Goal: Complete application form

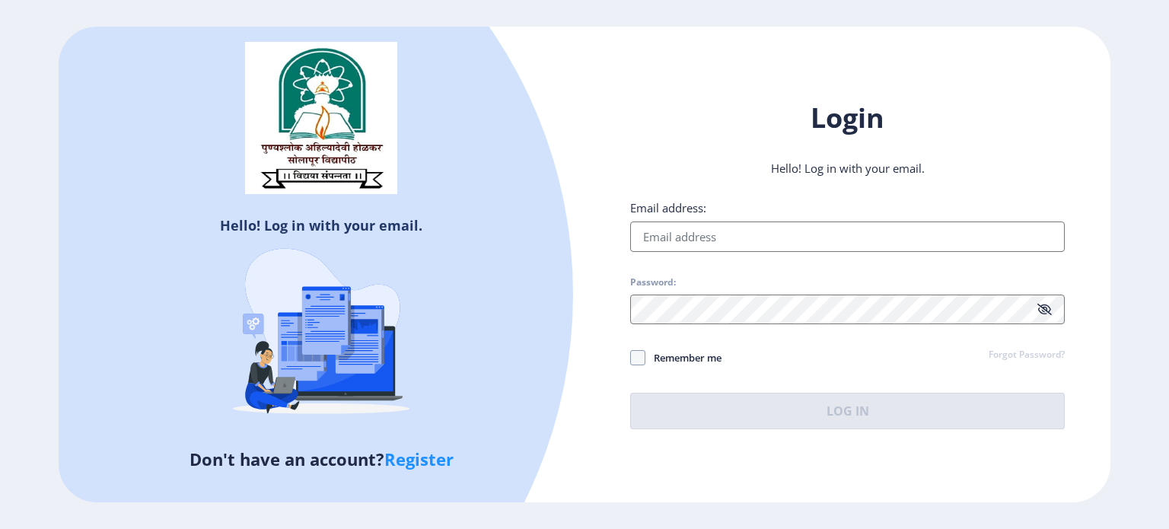
click at [658, 239] on input "Email address:" at bounding box center [847, 237] width 435 height 30
type input "jyotitrivedi1982@gmail.com"
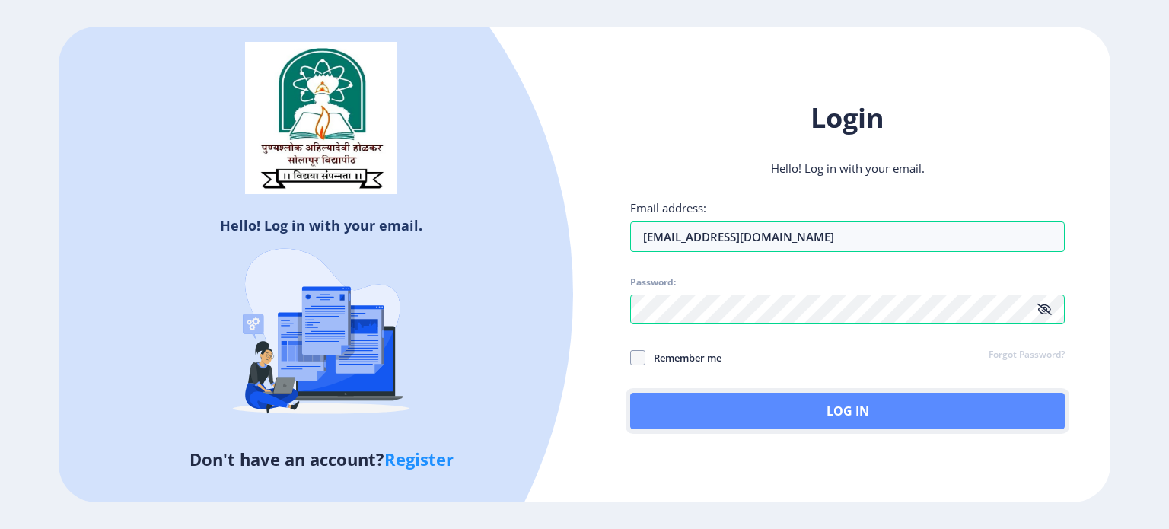
click at [759, 417] on button "Log In" at bounding box center [847, 411] width 435 height 37
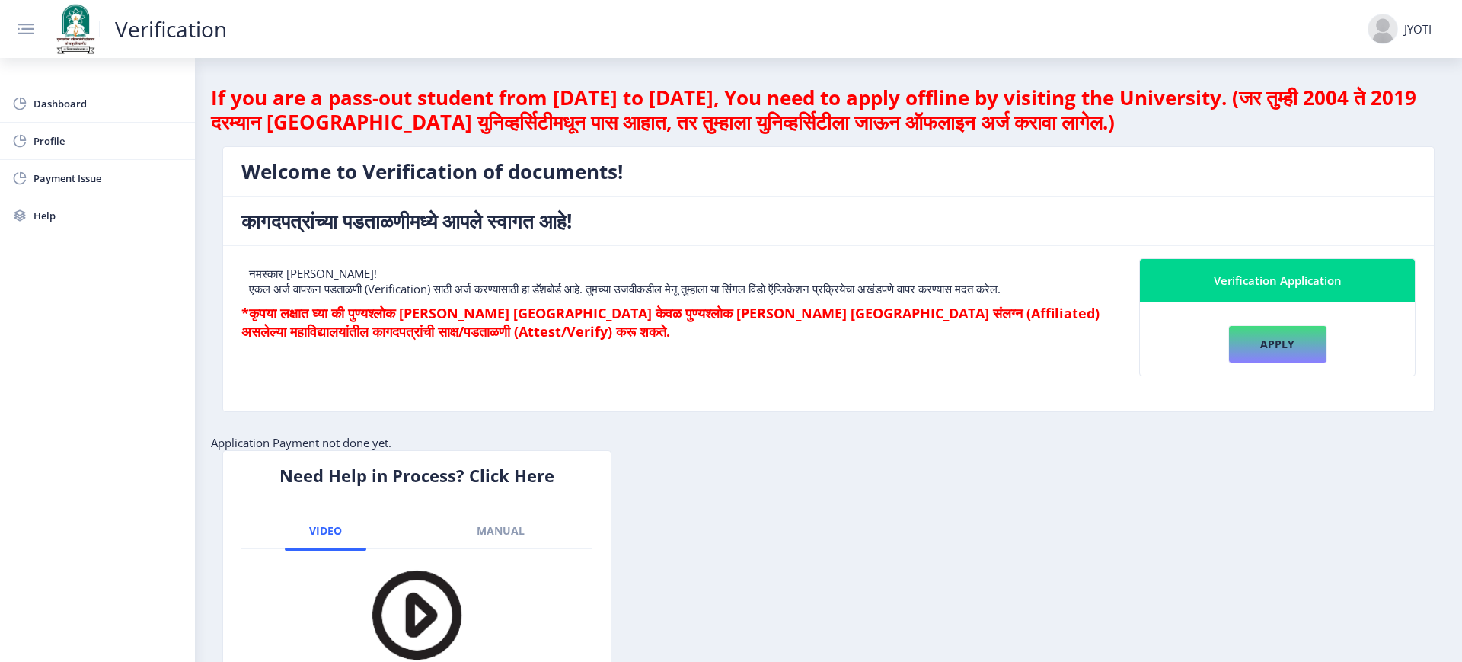
drag, startPoint x: 1098, startPoint y: 18, endPoint x: 812, endPoint y: 253, distance: 370.5
click at [799, 253] on nb-card-body "नमस्कार JYOTI TRIVEDI! एकल अर्ज वापरून पडताळणी (Verification) साठी अर्ज करण्यास…" at bounding box center [828, 328] width 1210 height 165
click at [1169, 330] on button "Apply" at bounding box center [1277, 344] width 99 height 38
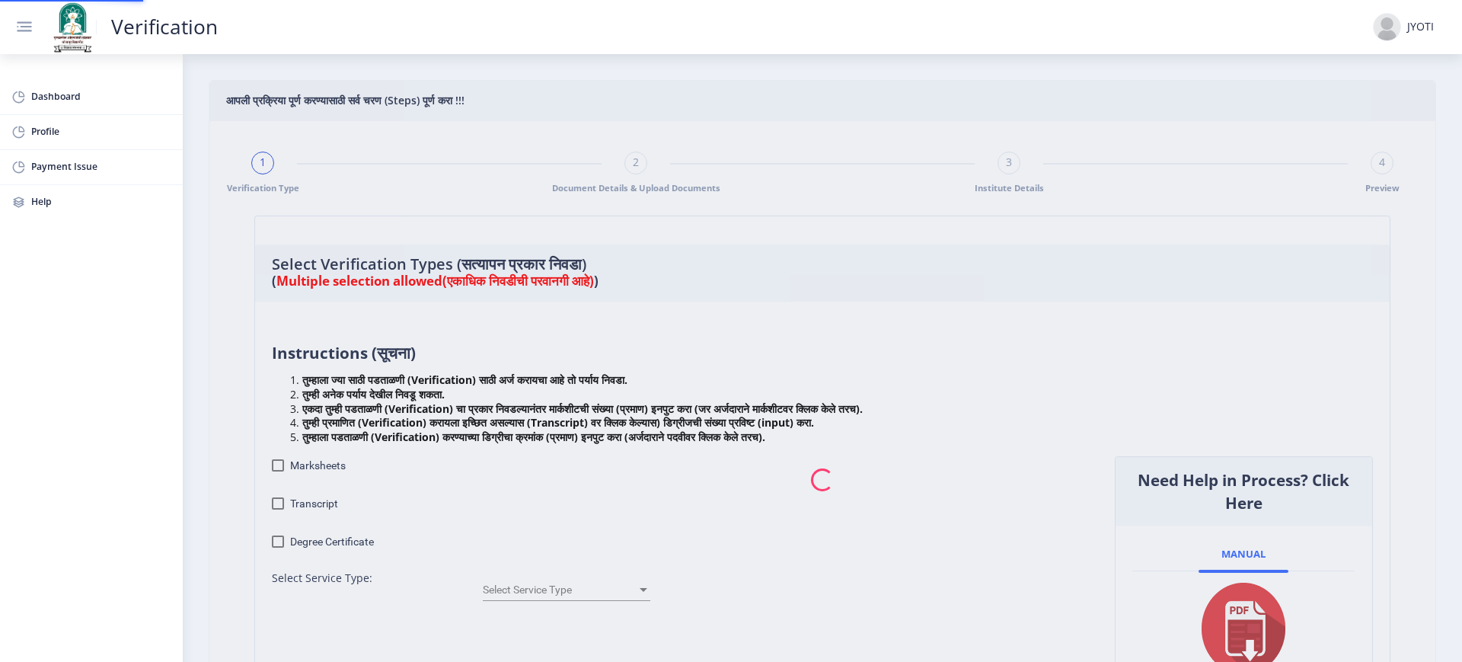
checkbox input "true"
type input "1"
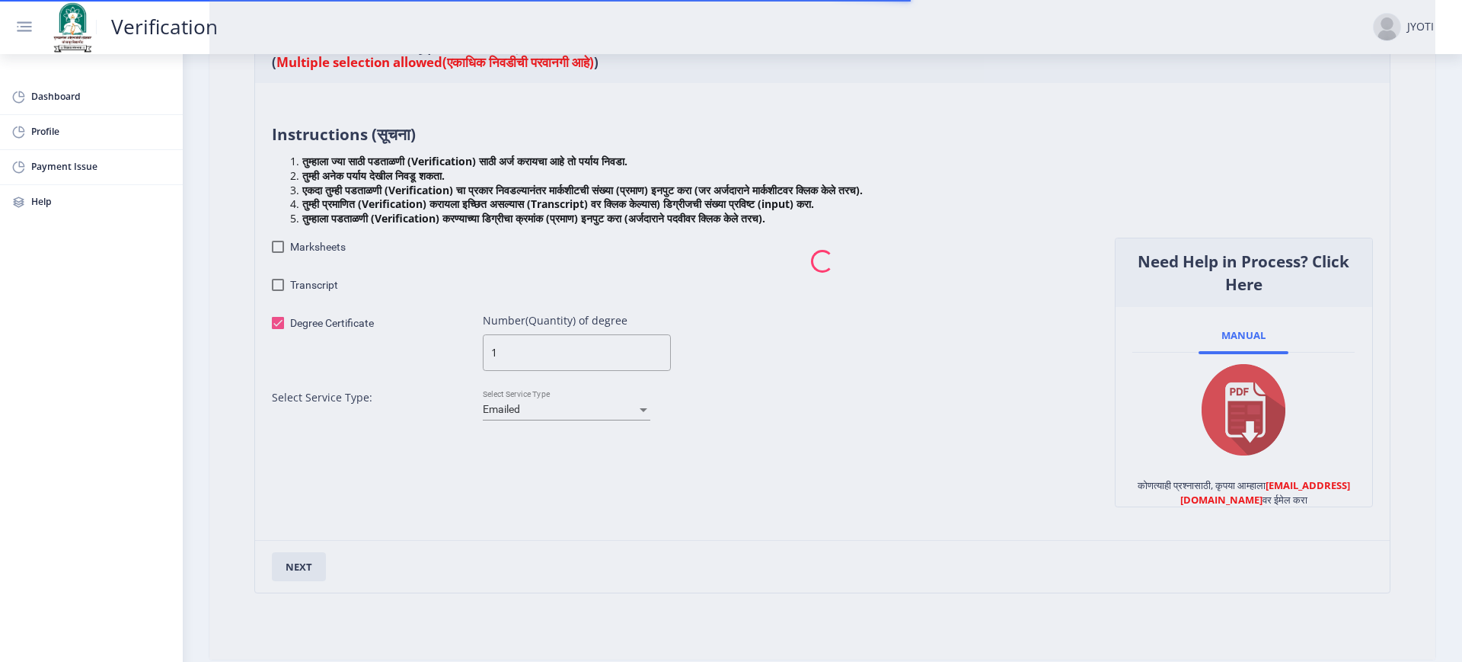
scroll to position [285, 0]
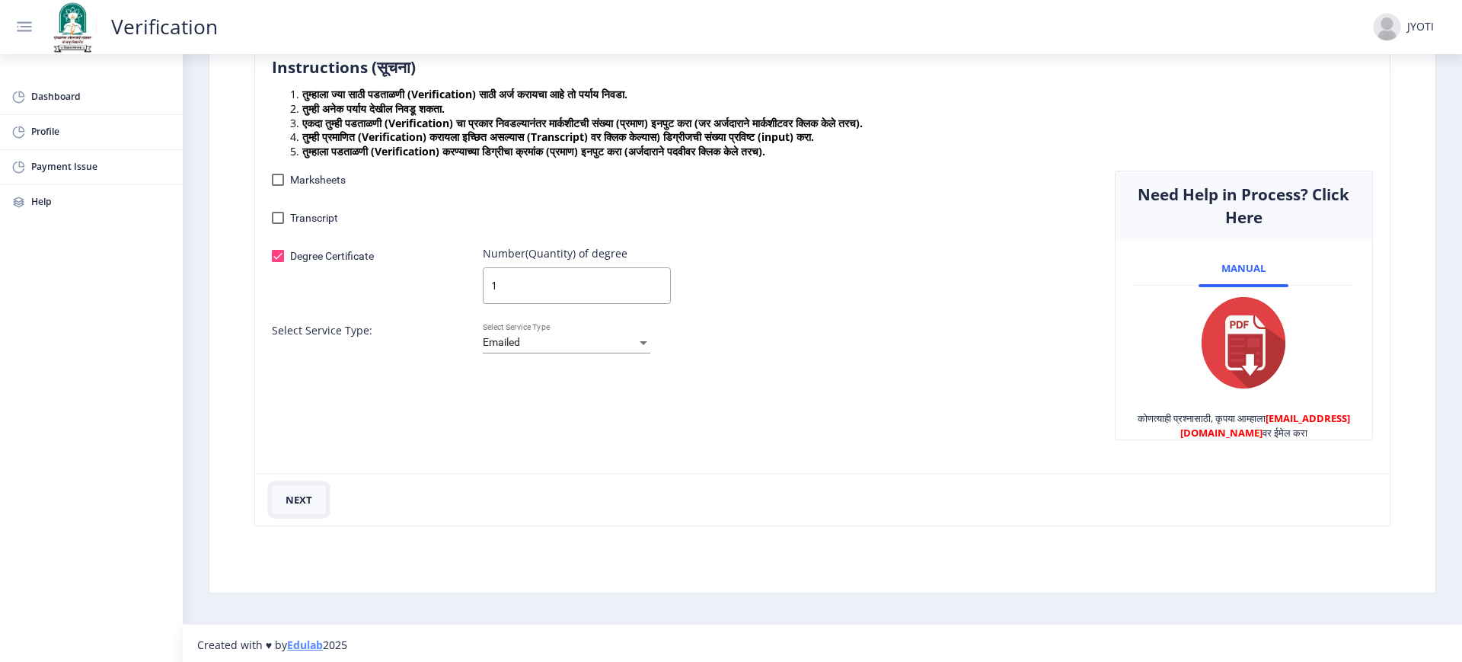
click at [279, 504] on button "next" at bounding box center [299, 499] width 54 height 29
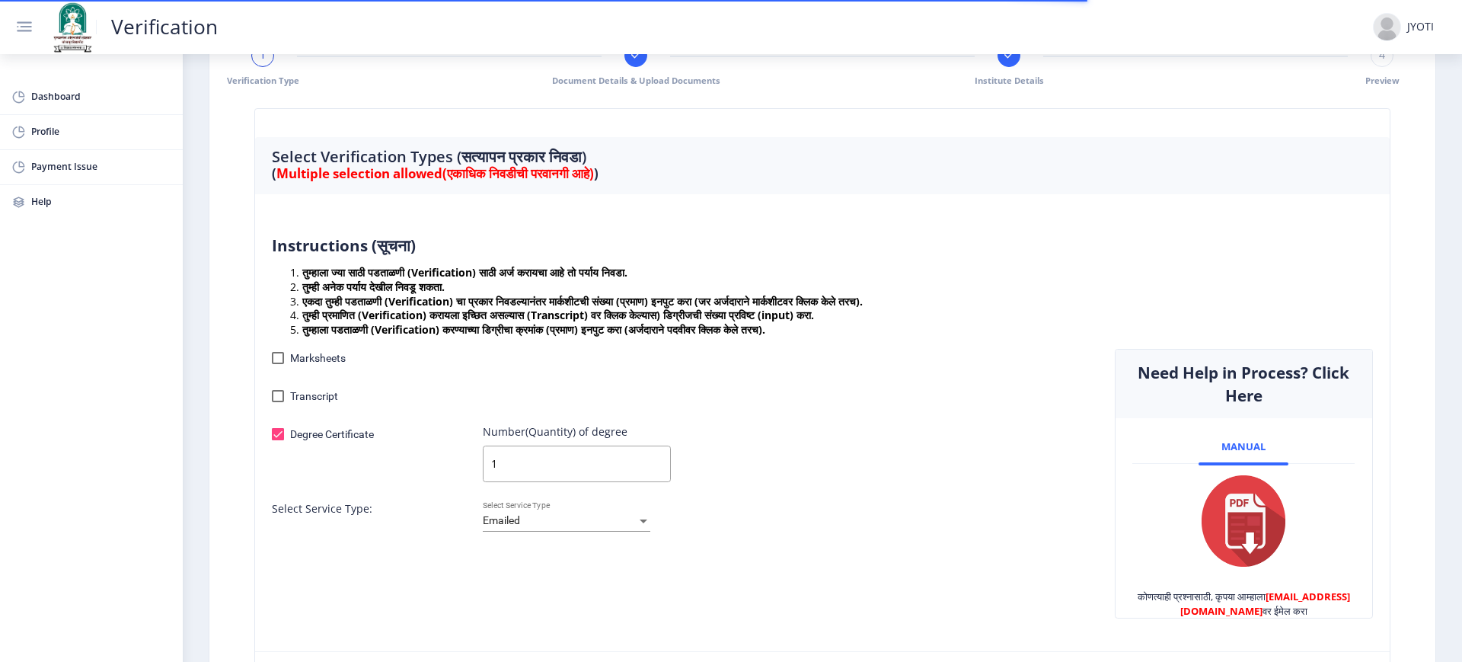
scroll to position [95, 0]
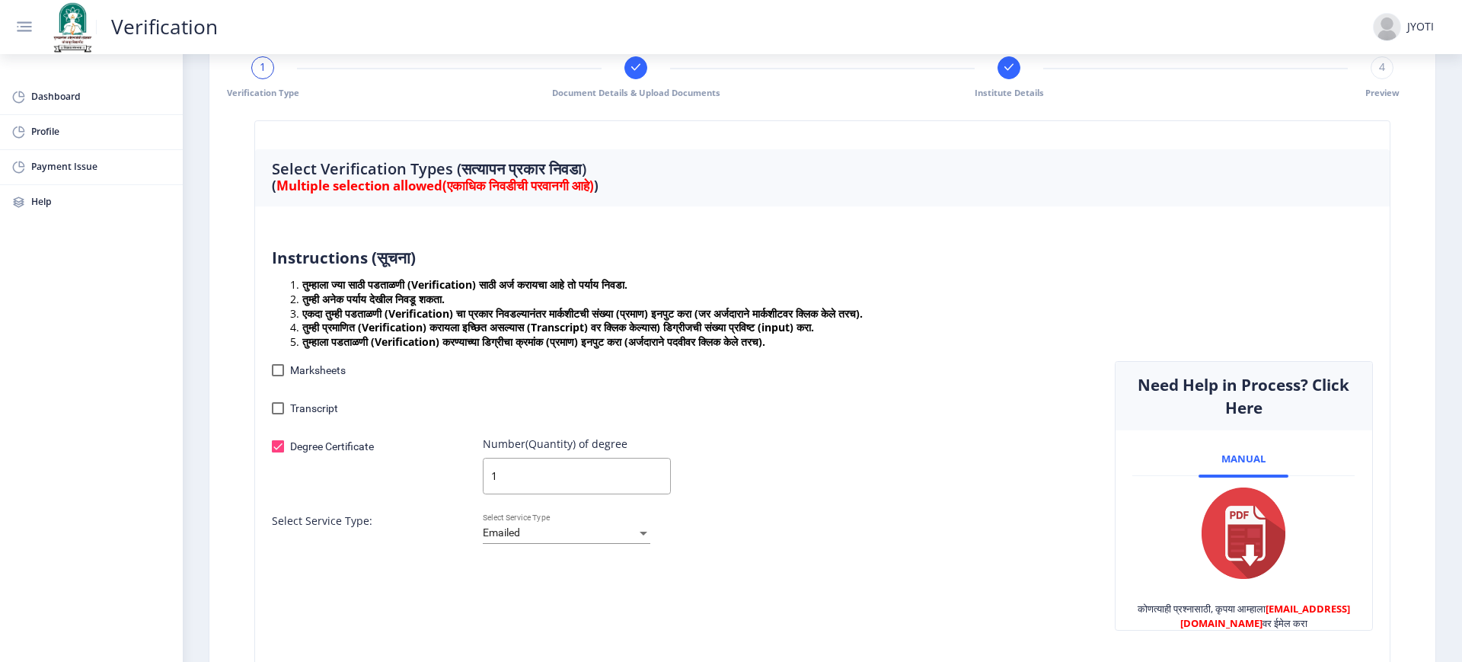
click at [522, 528] on div "Emailed" at bounding box center [560, 533] width 154 height 12
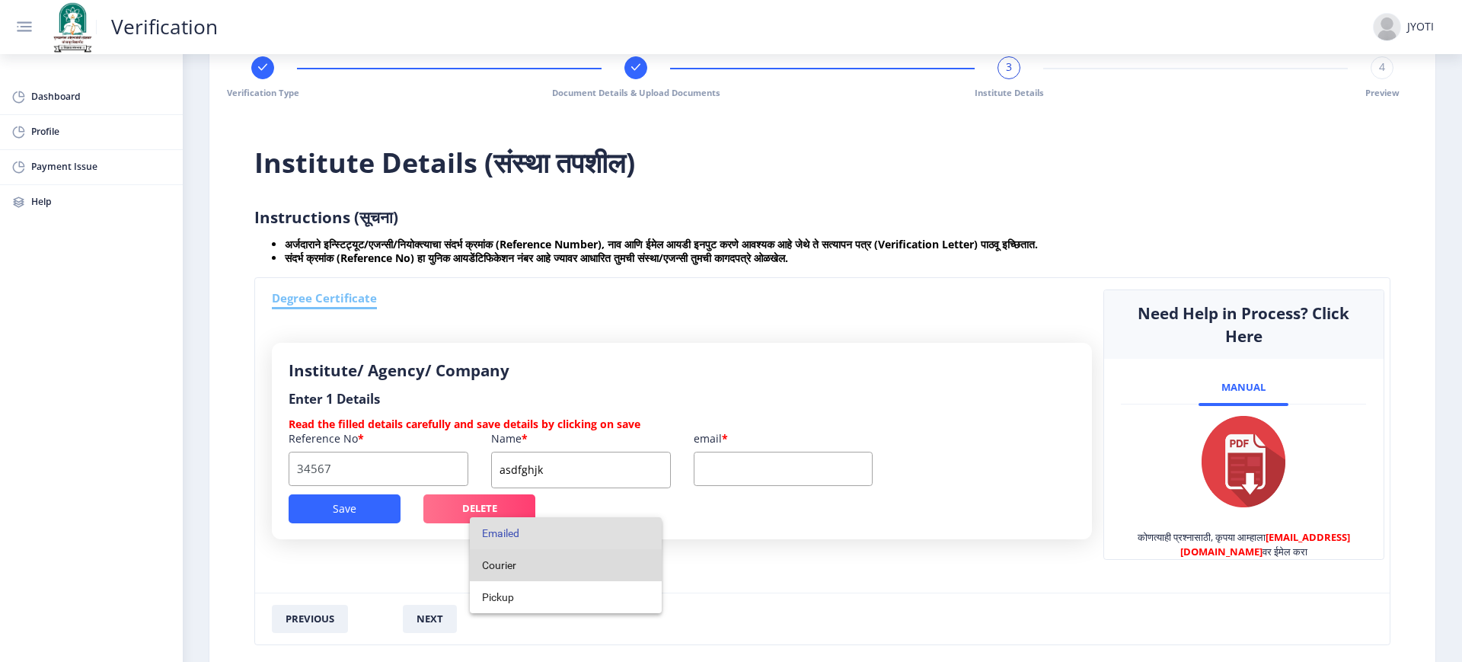
click at [523, 528] on span "Courier" at bounding box center [565, 565] width 167 height 32
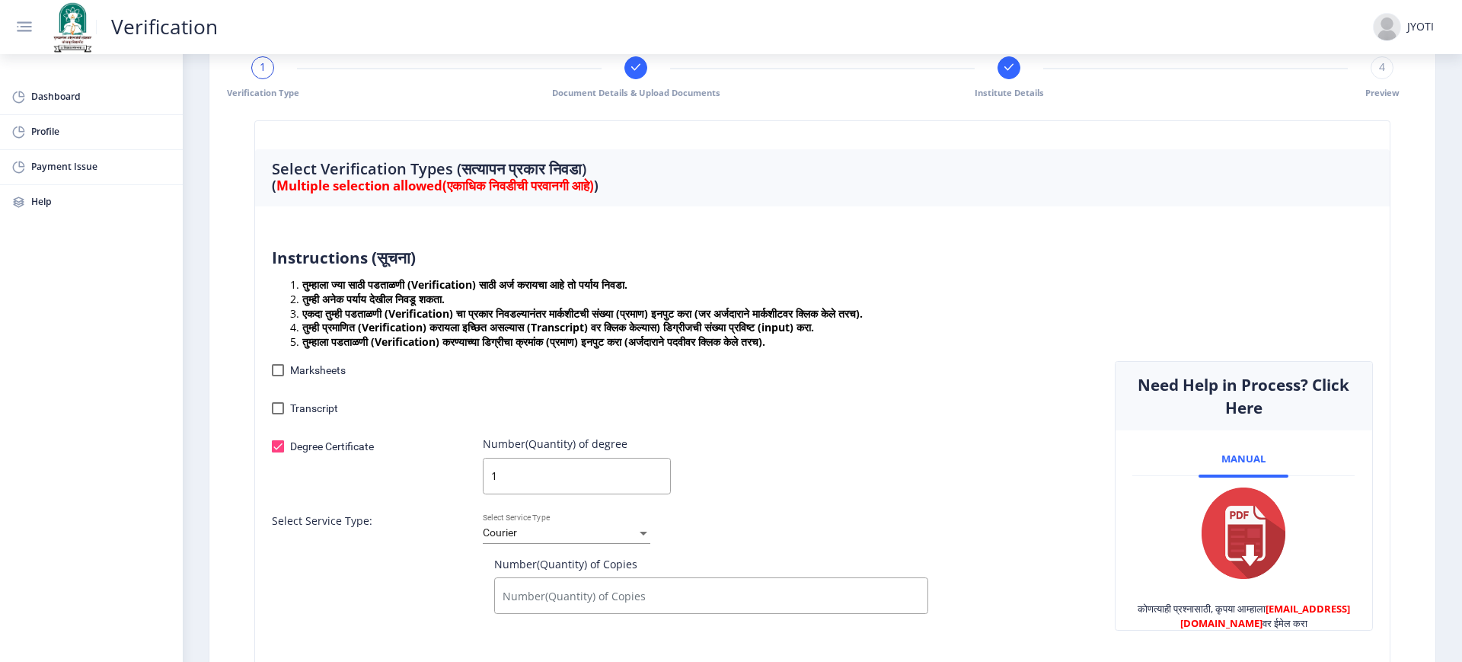
click at [629, 73] on rect at bounding box center [636, 67] width 14 height 14
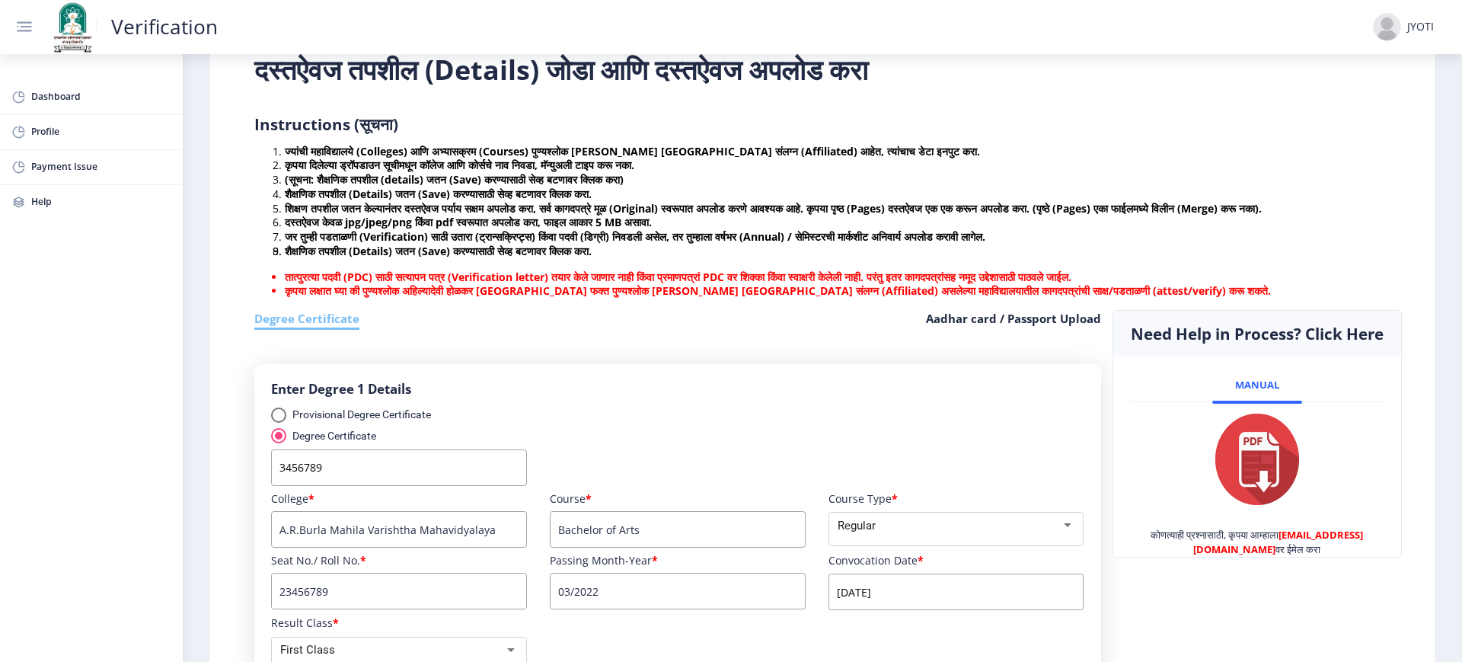
scroll to position [285, 0]
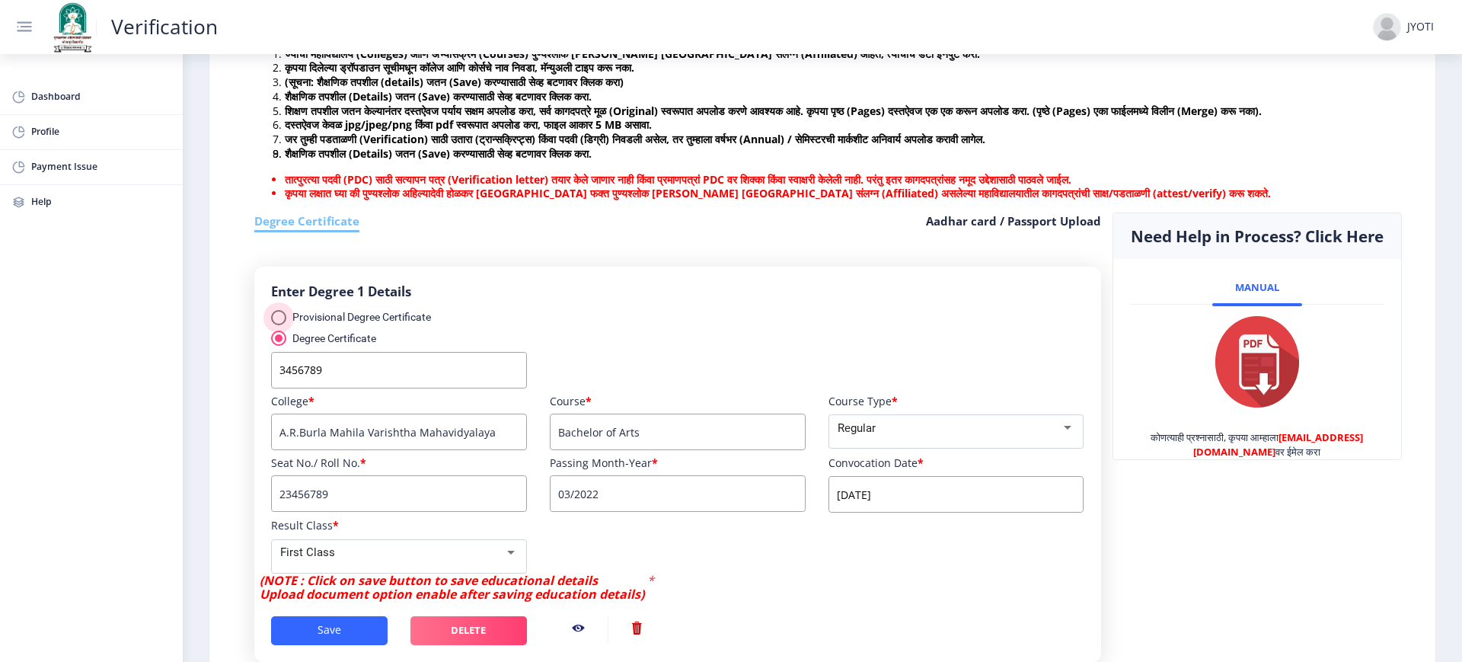
click at [327, 324] on div "Provisional Degree Certificate" at bounding box center [358, 317] width 145 height 14
click at [279, 326] on input "Provisional Degree Certificate" at bounding box center [278, 325] width 1 height 1
radio input "true"
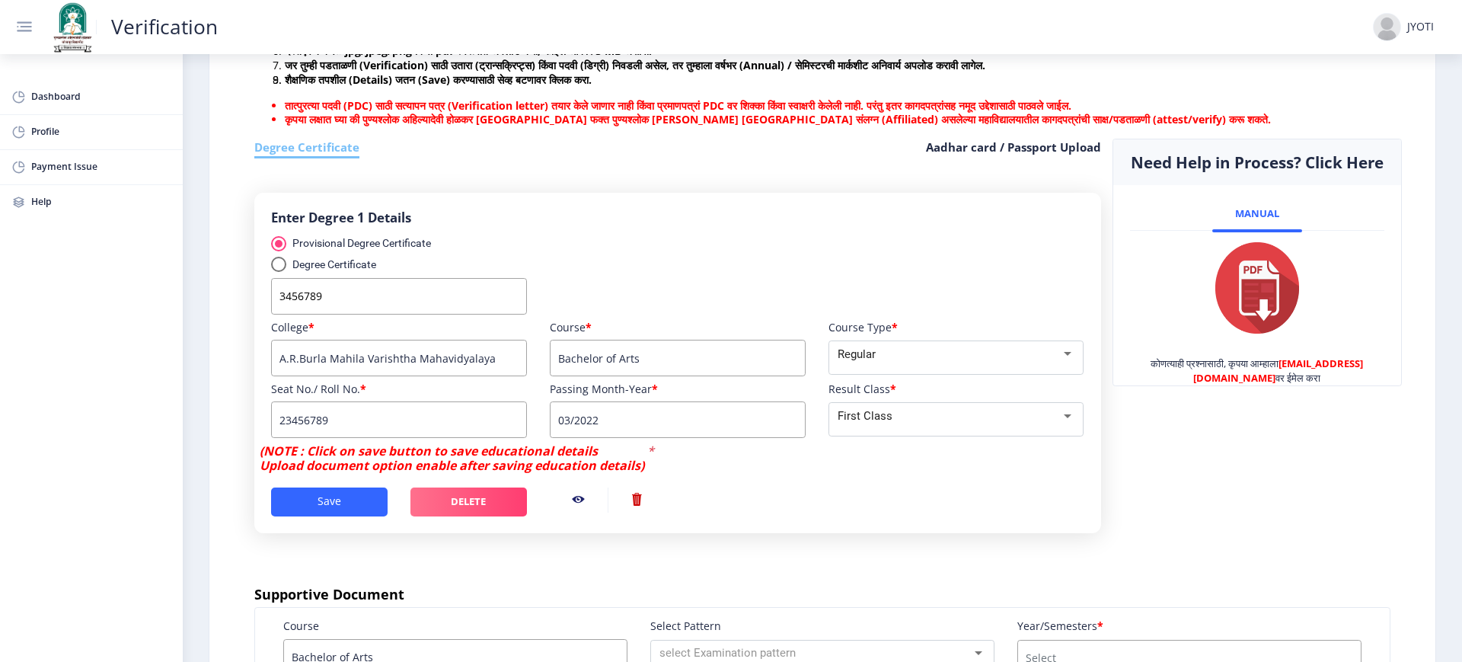
scroll to position [476, 0]
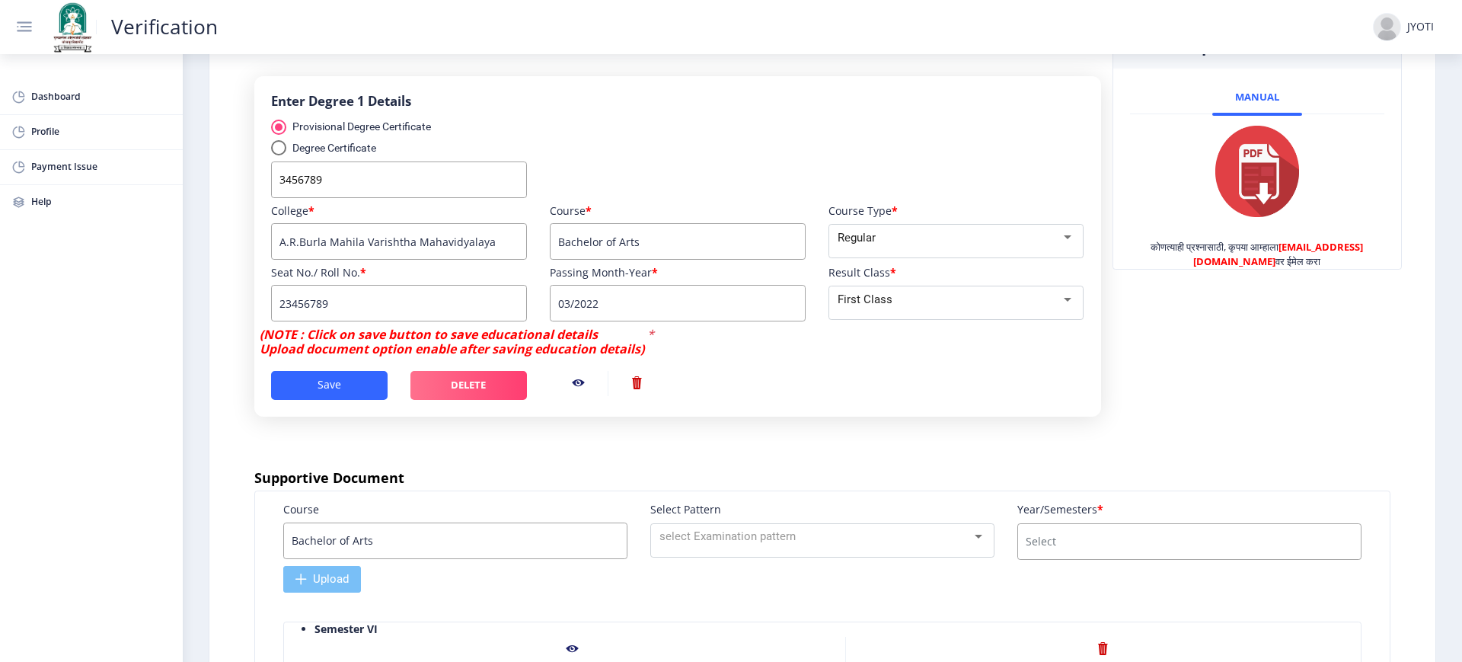
click at [641, 391] on nb-action at bounding box center [637, 384] width 59 height 26
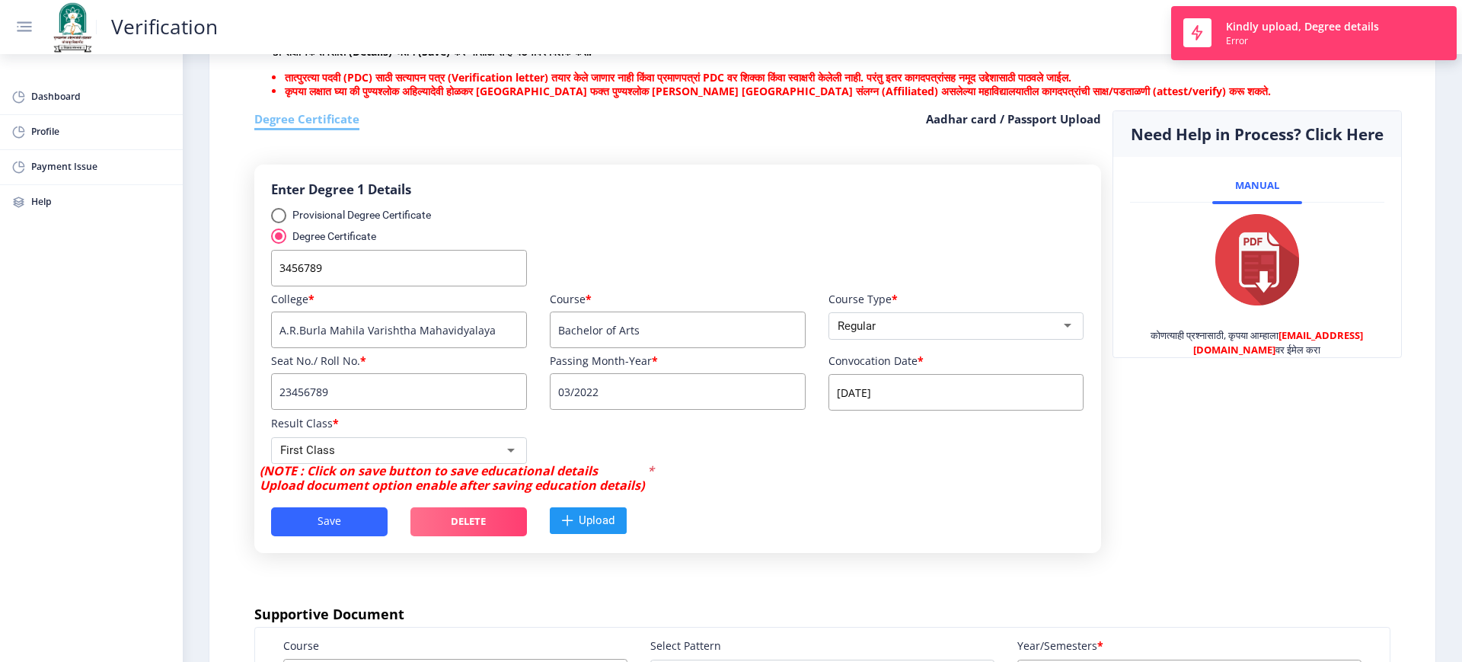
scroll to position [480, 0]
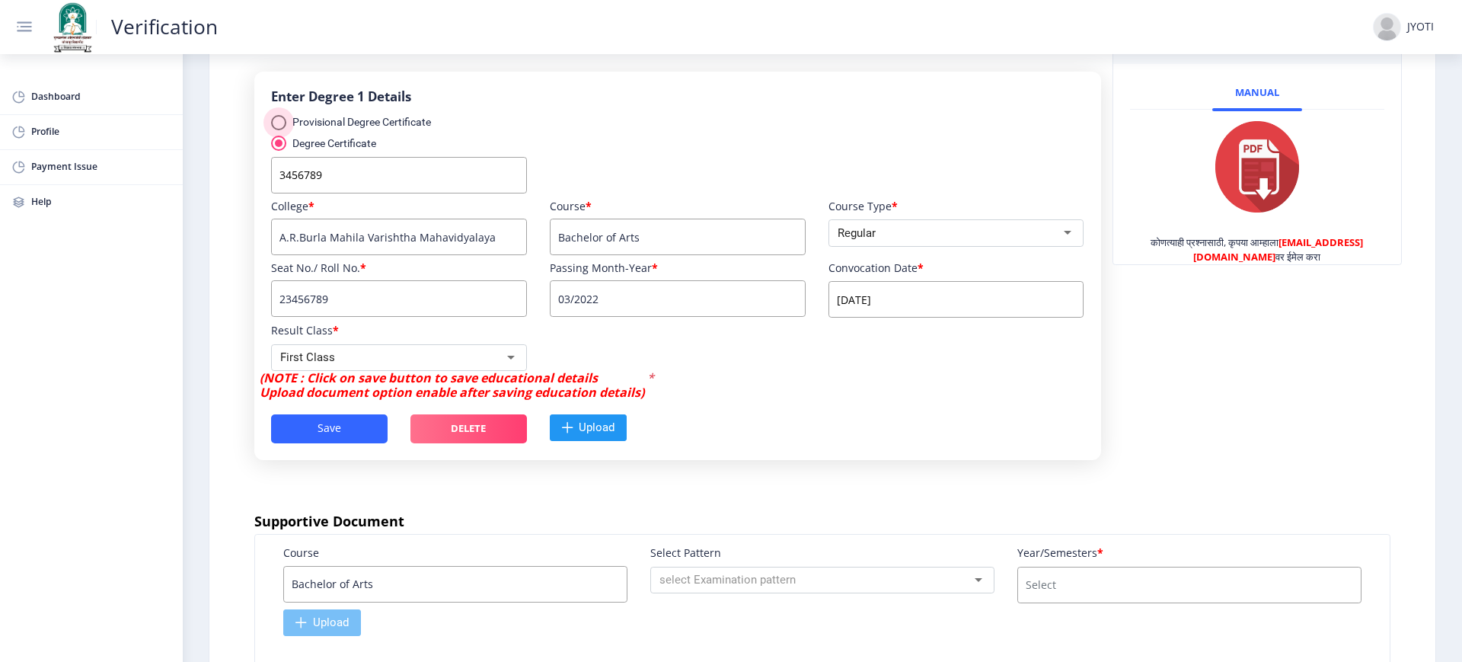
click at [281, 130] on div "select degree type" at bounding box center [278, 122] width 15 height 15
click at [279, 131] on input "Provisional Degree Certificate" at bounding box center [278, 130] width 1 height 1
radio input "true"
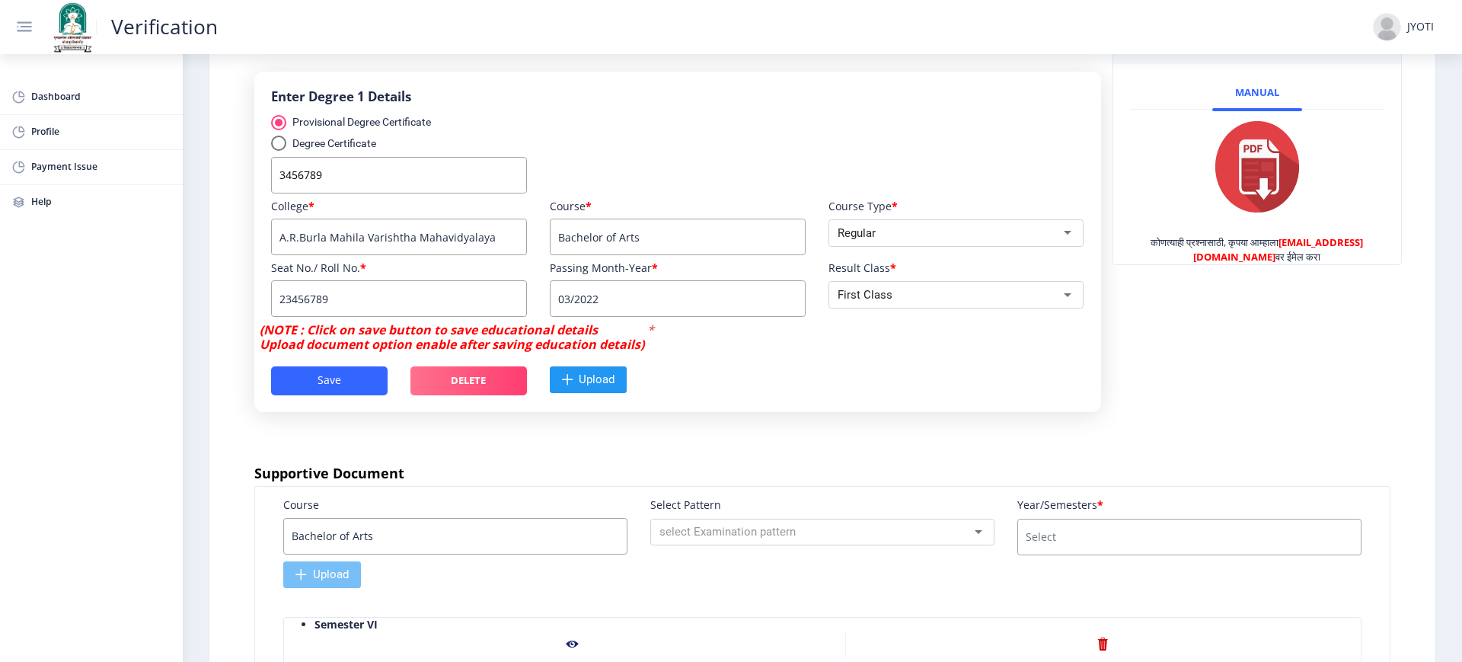
click at [446, 250] on input "A.R.Burla Mahila Varishtha Mahavidyalaya" at bounding box center [399, 236] width 256 height 37
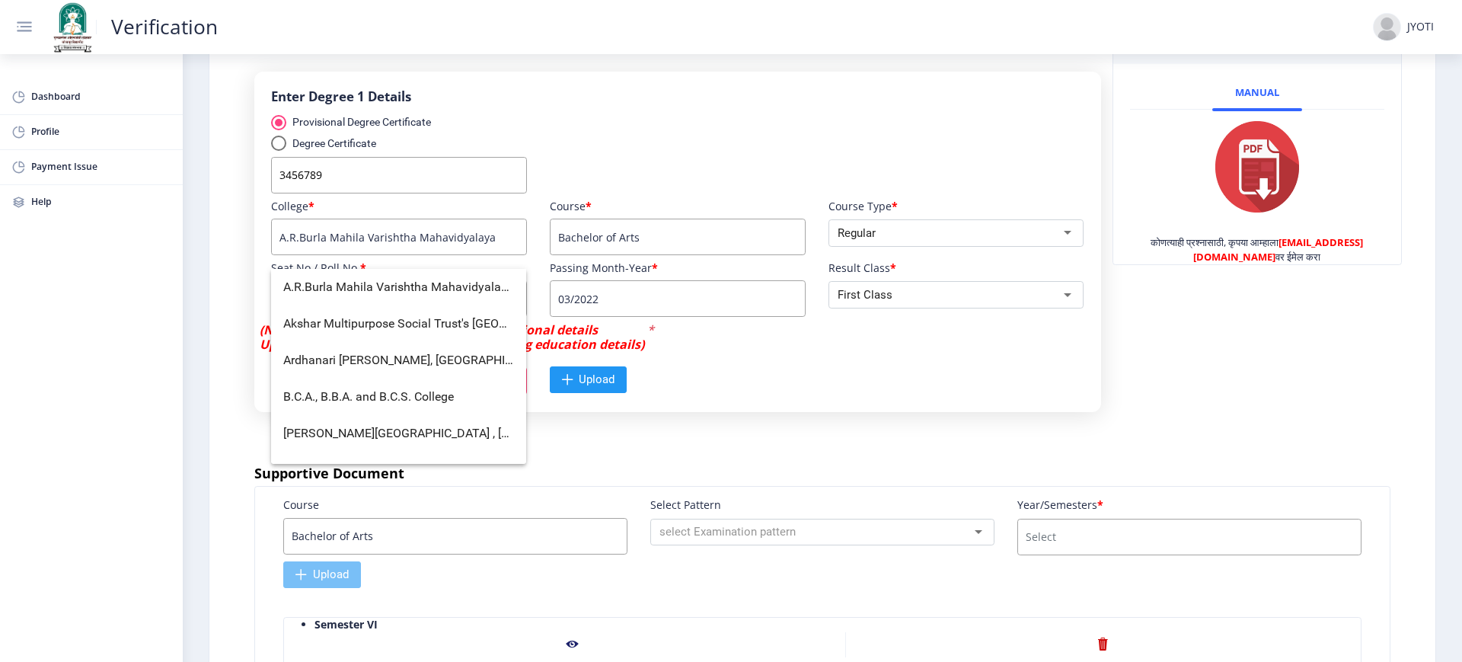
click at [446, 250] on input "A.R.Burla Mahila Varishtha Mahavidyalaya" at bounding box center [399, 236] width 256 height 37
click at [840, 352] on div "(NOTE : Click on save button to save educational details Upload document option…" at bounding box center [677, 337] width 835 height 29
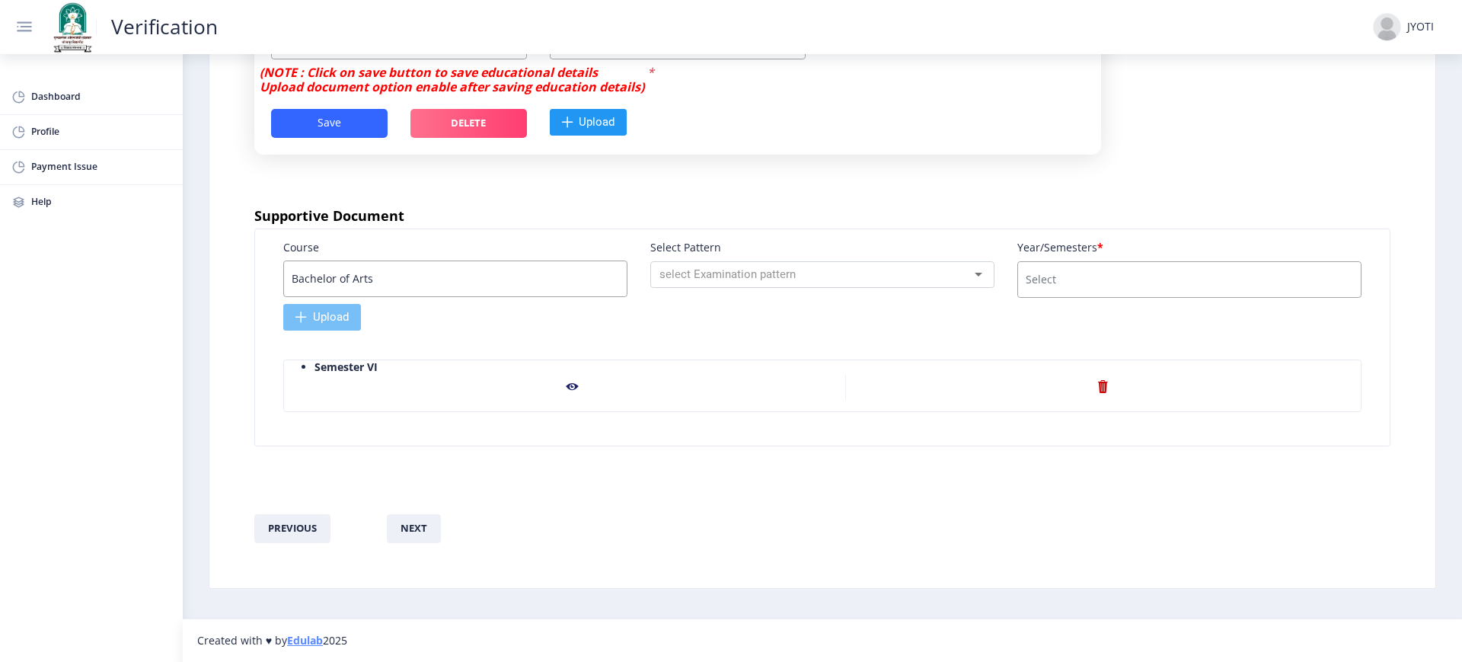
scroll to position [656, 0]
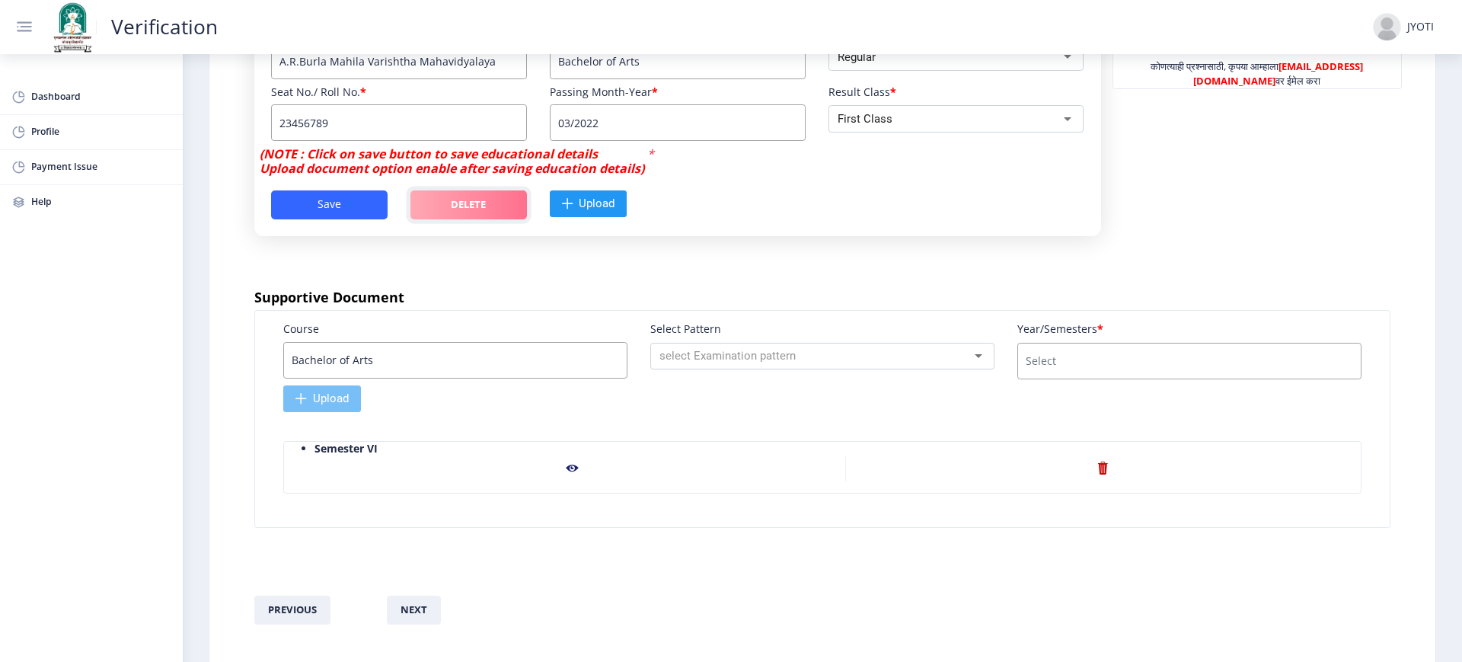
click at [474, 219] on button "Delete" at bounding box center [468, 204] width 116 height 29
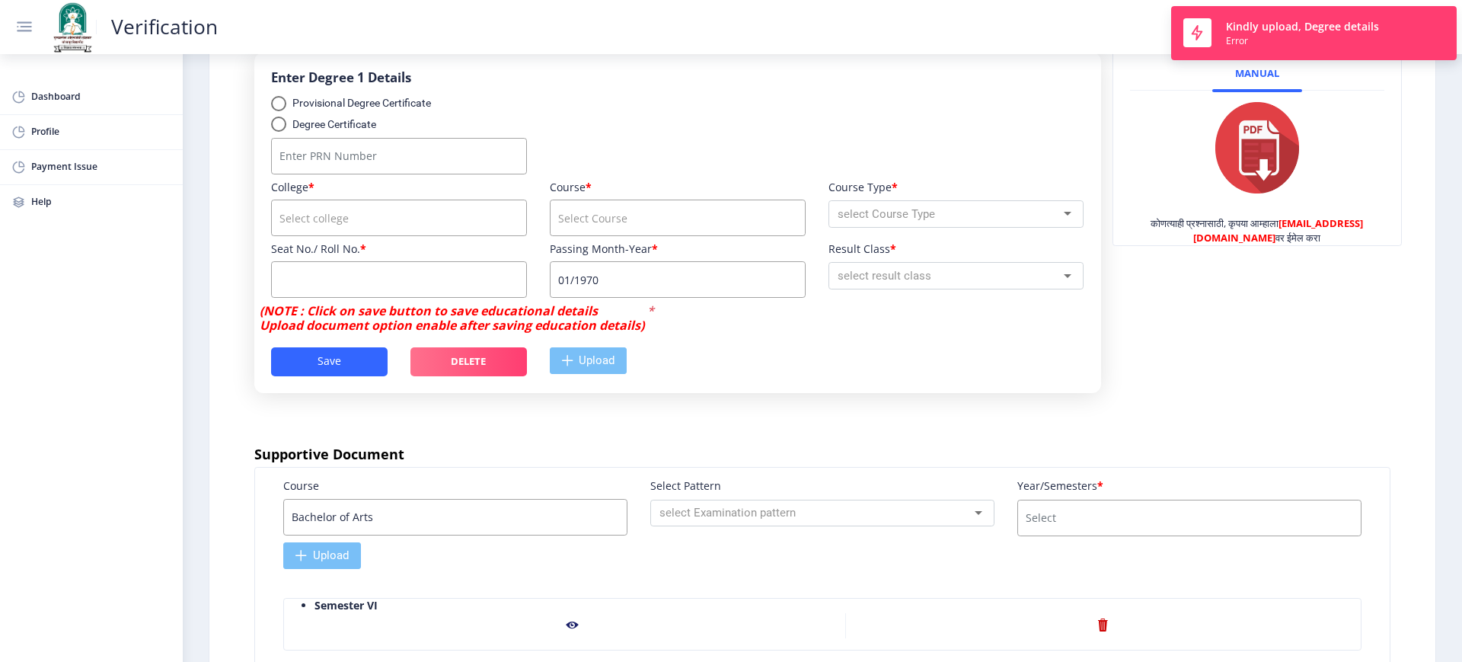
scroll to position [404, 0]
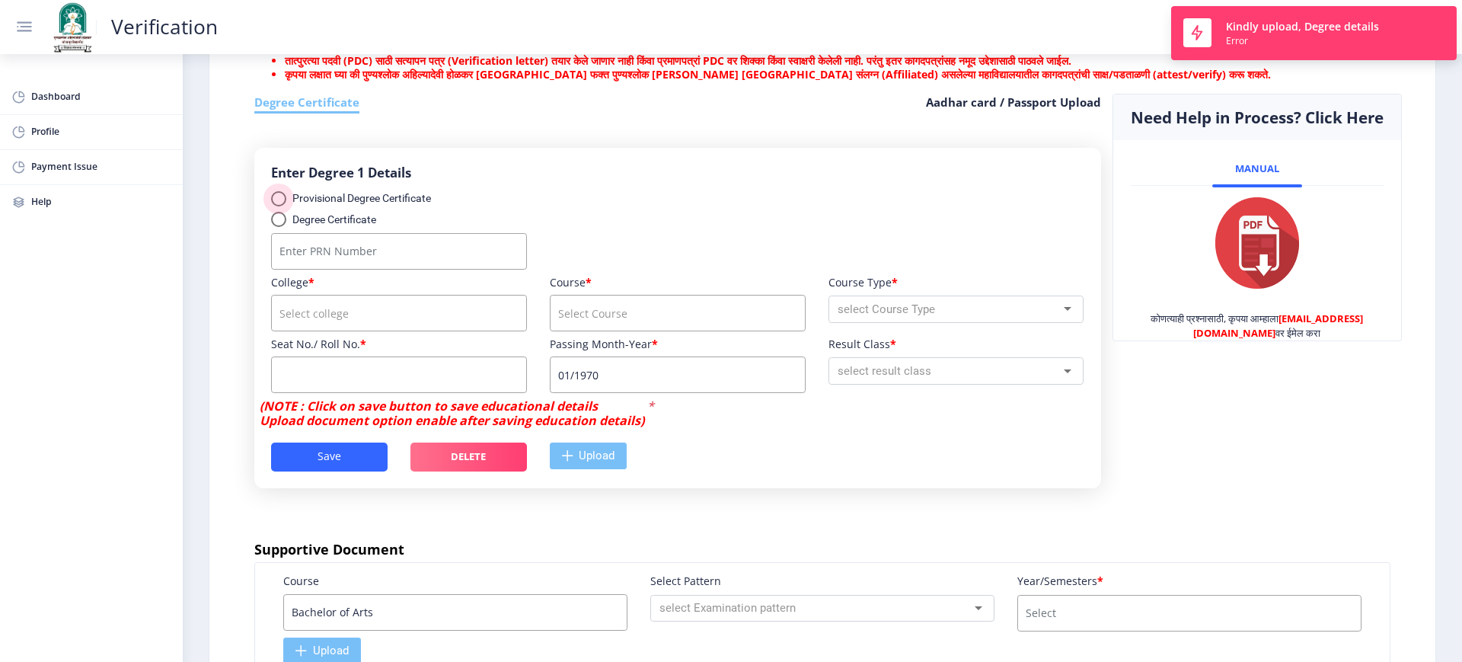
click at [278, 206] on div "select degree type" at bounding box center [278, 198] width 15 height 15
click at [278, 207] on input "Provisional Degree Certificate" at bounding box center [278, 206] width 1 height 1
radio input "true"
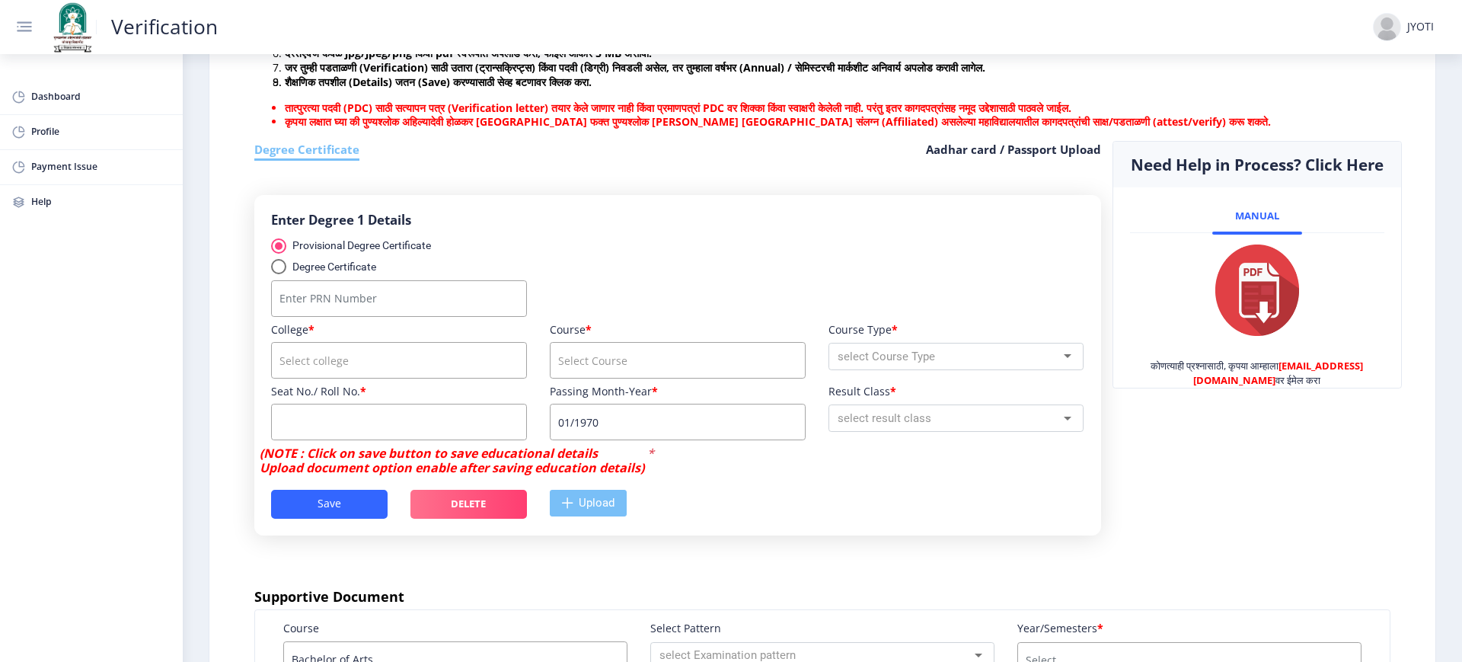
scroll to position [499, 0]
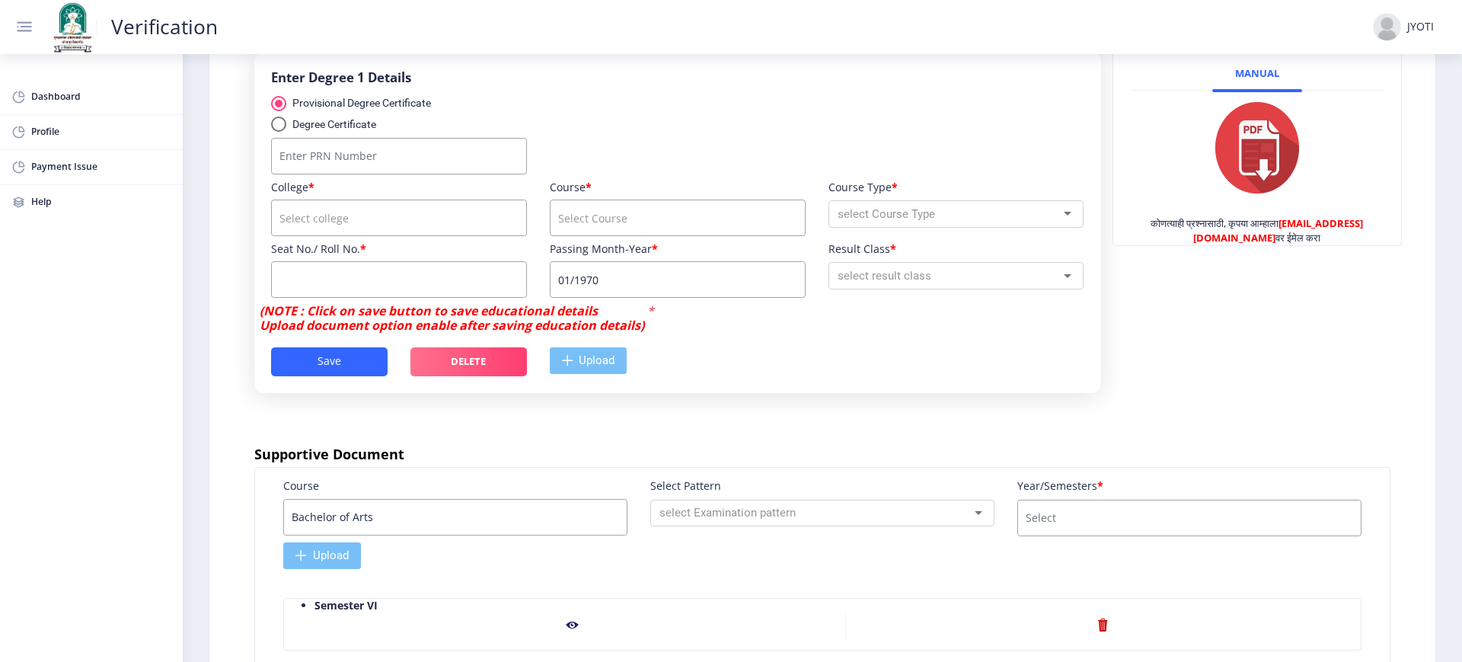
click at [279, 132] on div "select degree type" at bounding box center [278, 123] width 15 height 15
click at [279, 132] on input "Degree Certificate" at bounding box center [278, 132] width 1 height 1
radio input "true"
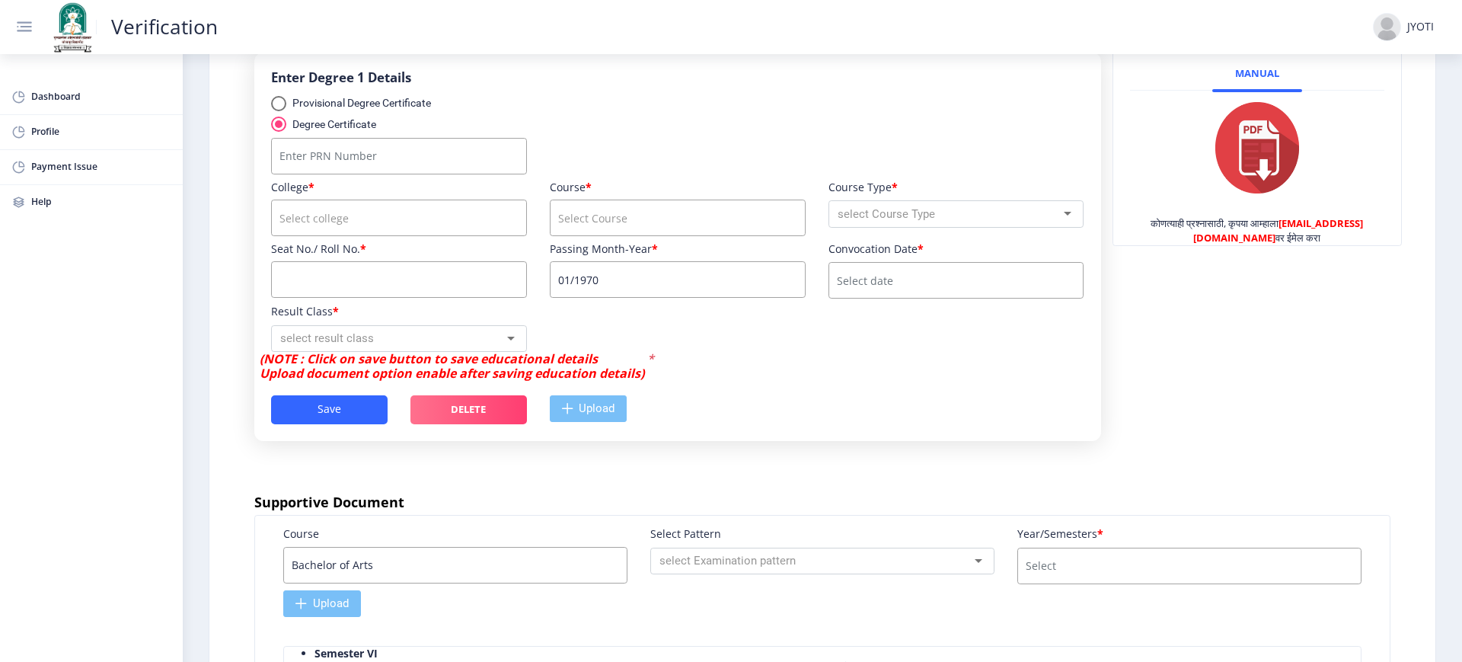
click at [279, 111] on div "select degree type" at bounding box center [278, 103] width 15 height 15
click at [279, 112] on input "Provisional Degree Certificate" at bounding box center [278, 111] width 1 height 1
radio input "true"
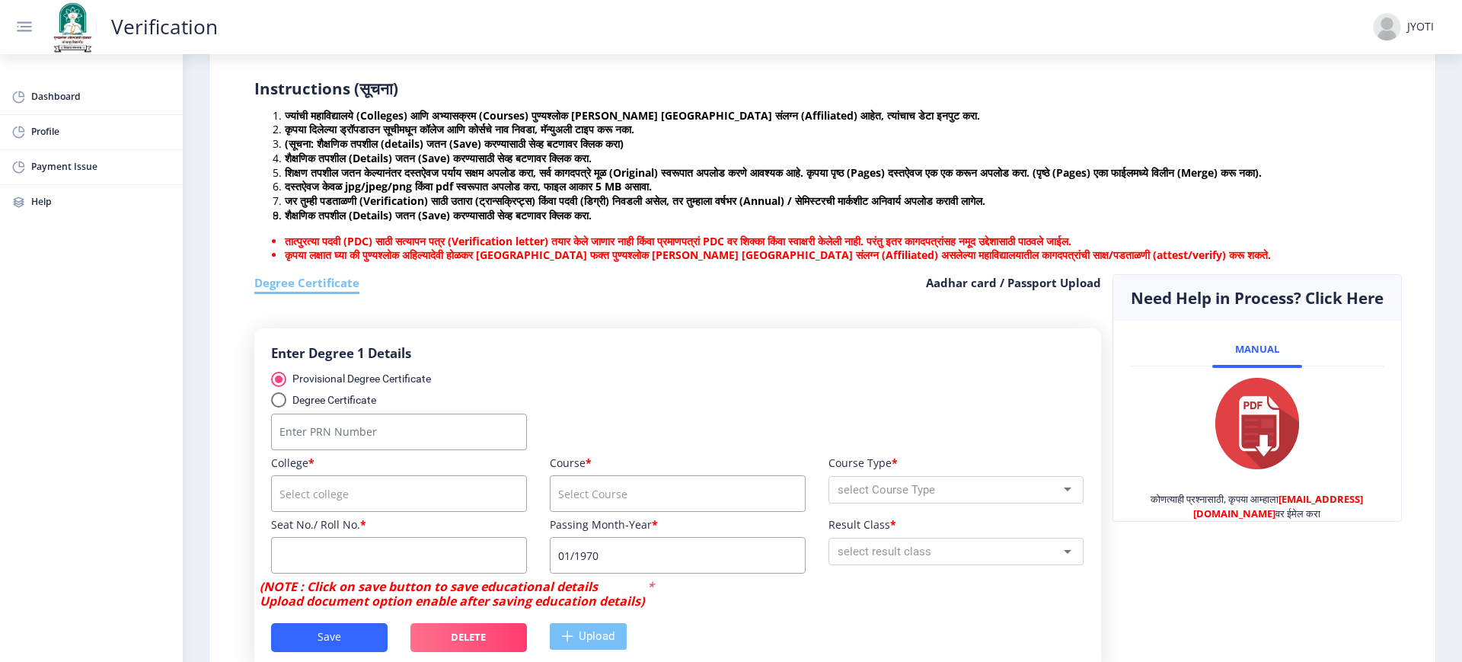
scroll to position [214, 0]
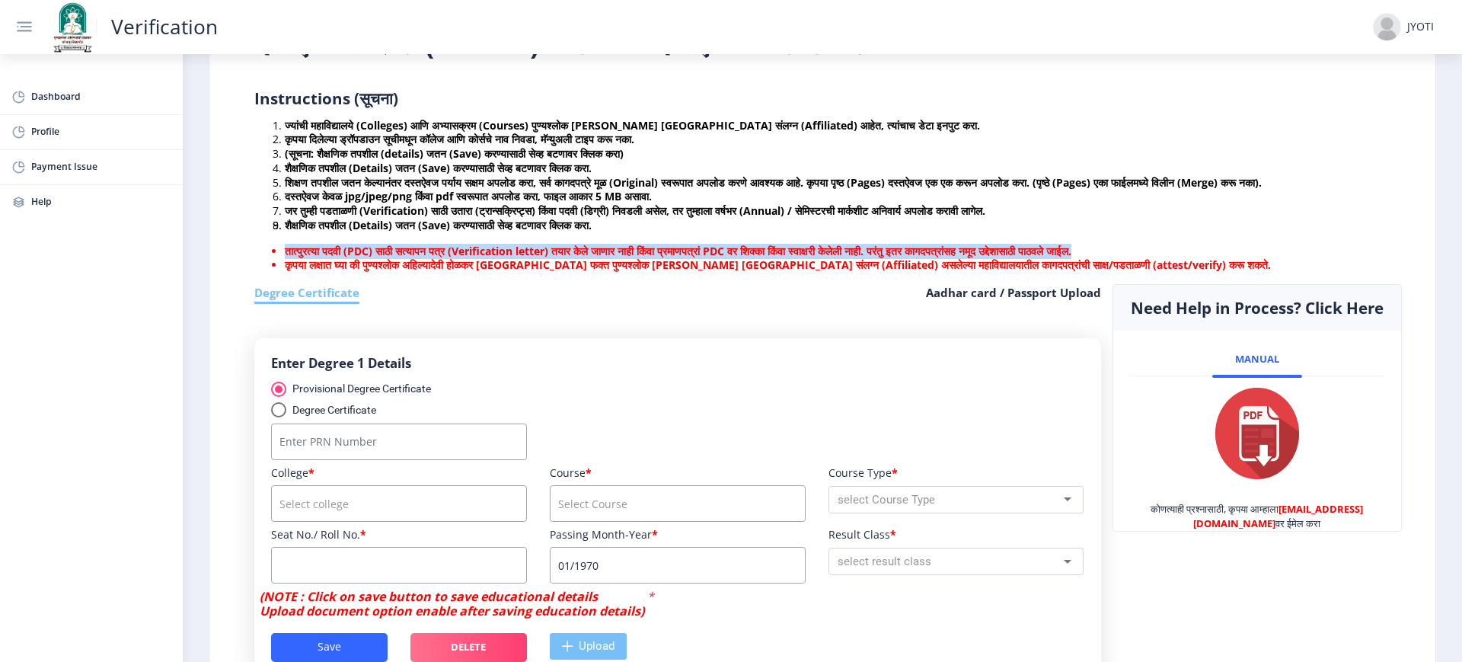
drag, startPoint x: 1193, startPoint y: 261, endPoint x: 276, endPoint y: 261, distance: 917.4
click at [285, 259] on li "तात्पुरत्या पदवी (PDC) साठी सत्यापन पत्र (Verification letter) तयार केले जाणार …" at bounding box center [838, 251] width 1106 height 14
copy b "तात्पुरत्या पदवी (PDC) साठी सत्यापन पत्र (Verification letter) तयार केले जाणार …"
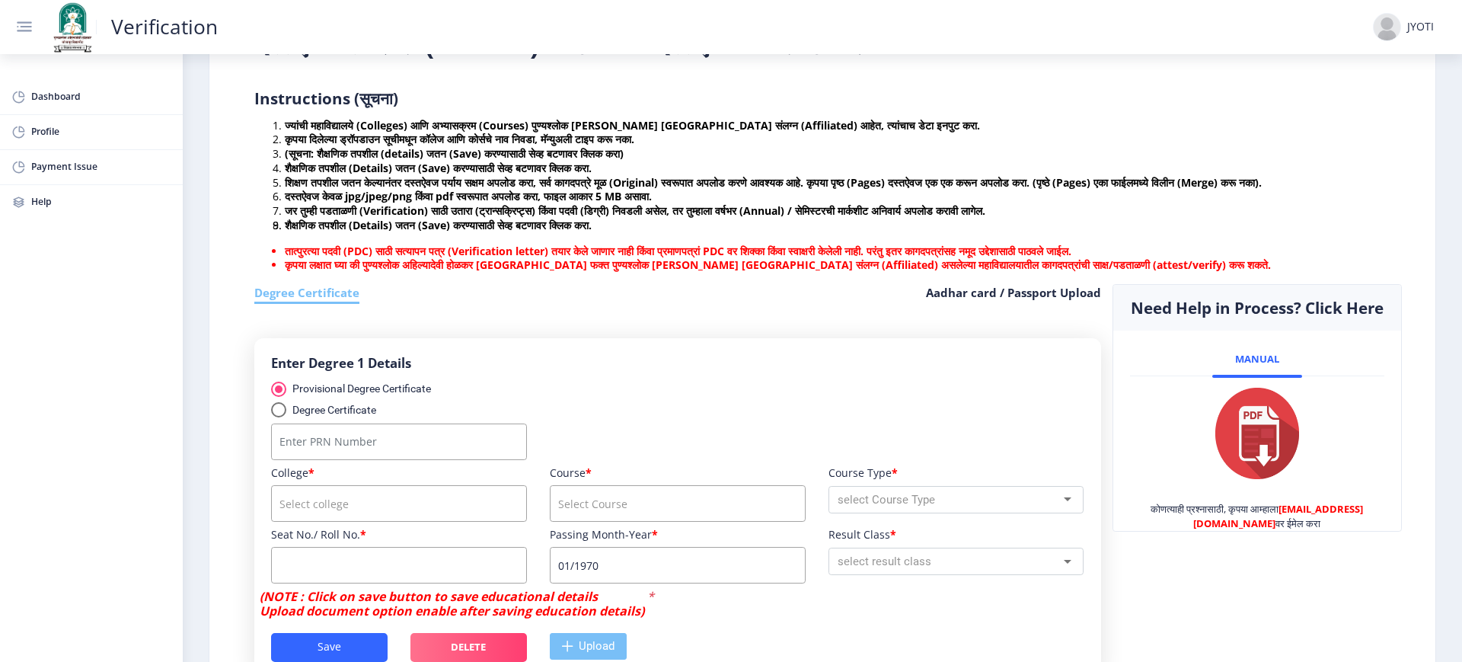
click at [958, 328] on div "Degree Certificate Aadhar card / Passport Upload Enter Degree 1 Details Provisi…" at bounding box center [677, 508] width 869 height 448
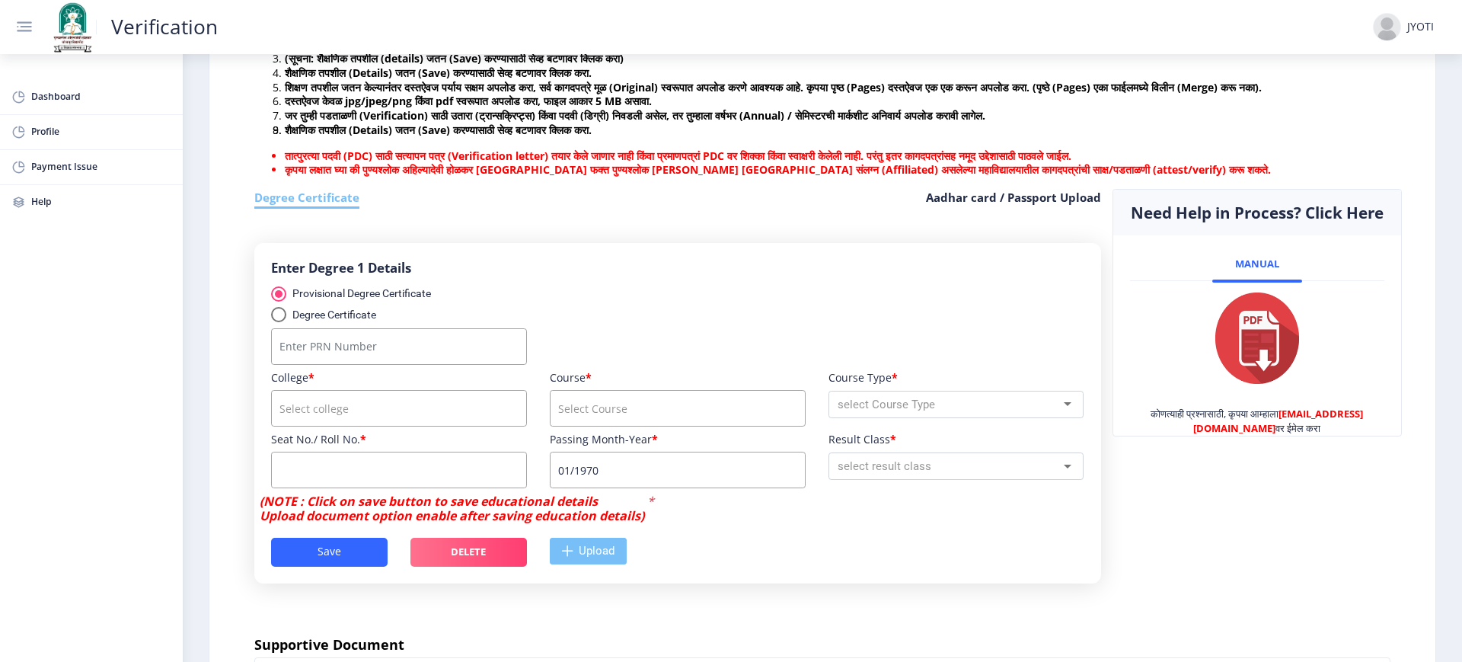
click at [276, 322] on div "select degree type" at bounding box center [278, 314] width 15 height 15
click at [278, 323] on input "Degree Certificate" at bounding box center [278, 322] width 1 height 1
radio input "true"
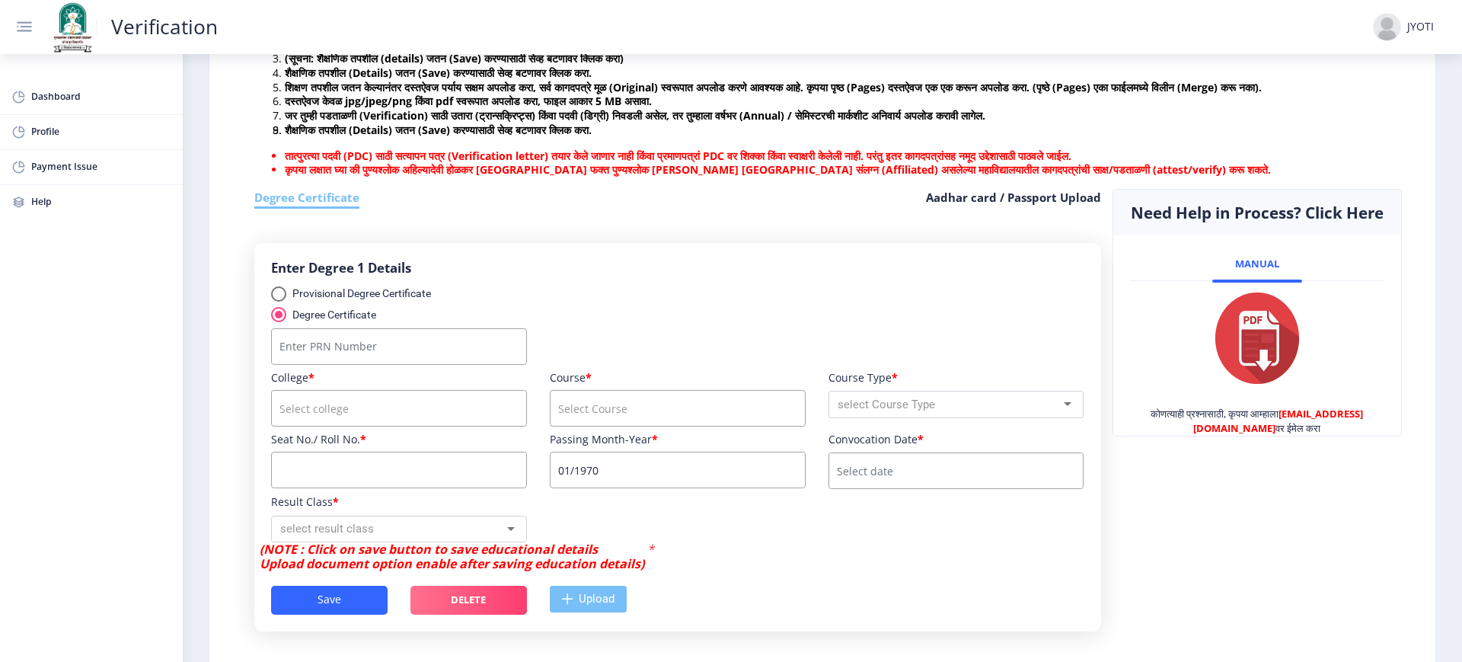
click at [274, 301] on div "select degree type" at bounding box center [278, 293] width 15 height 15
click at [278, 302] on input "Provisional Degree Certificate" at bounding box center [278, 301] width 1 height 1
radio input "true"
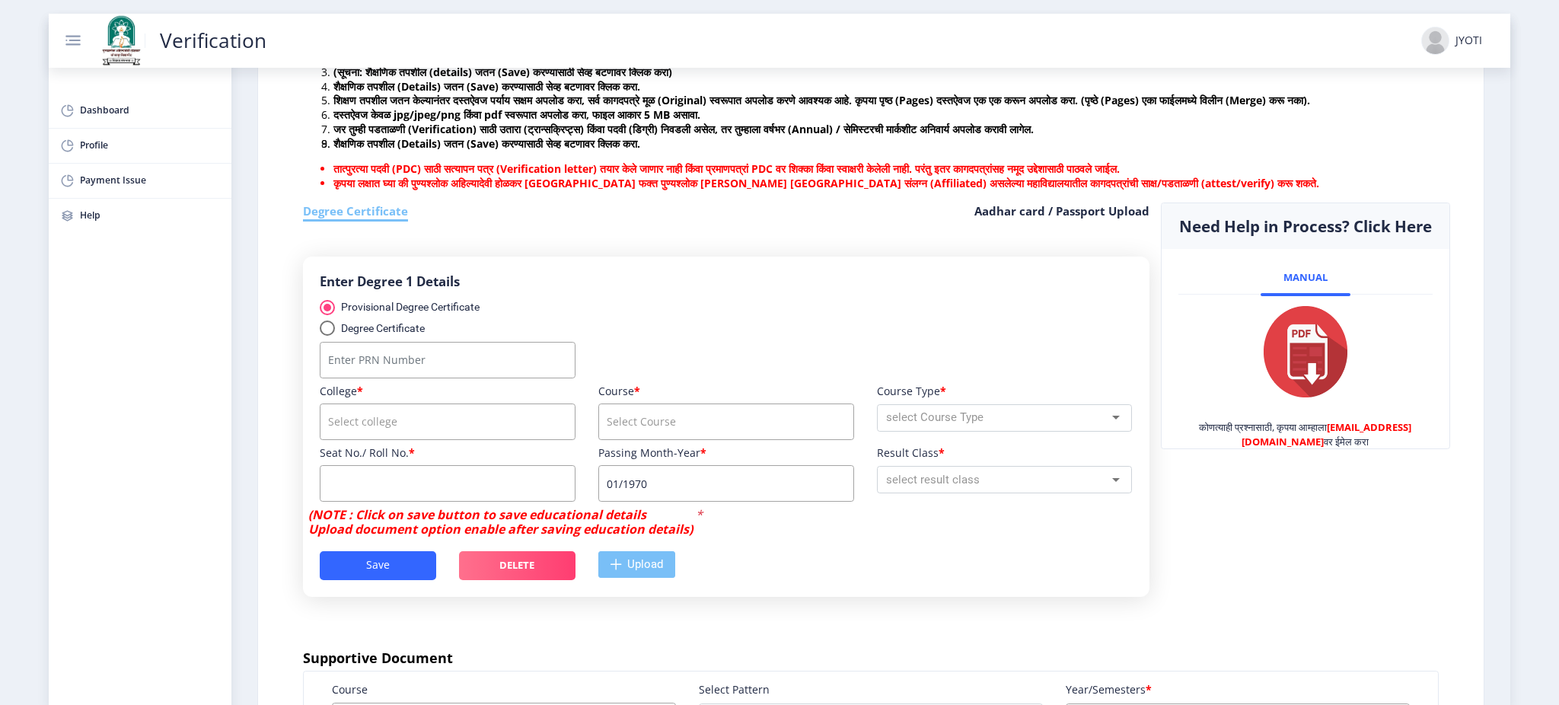
drag, startPoint x: 1331, startPoint y: 0, endPoint x: 826, endPoint y: 245, distance: 561.1
click at [826, 245] on div "Degree Certificate Aadhar card / Passport Upload Enter Degree 1 Details Provisi…" at bounding box center [726, 427] width 869 height 448
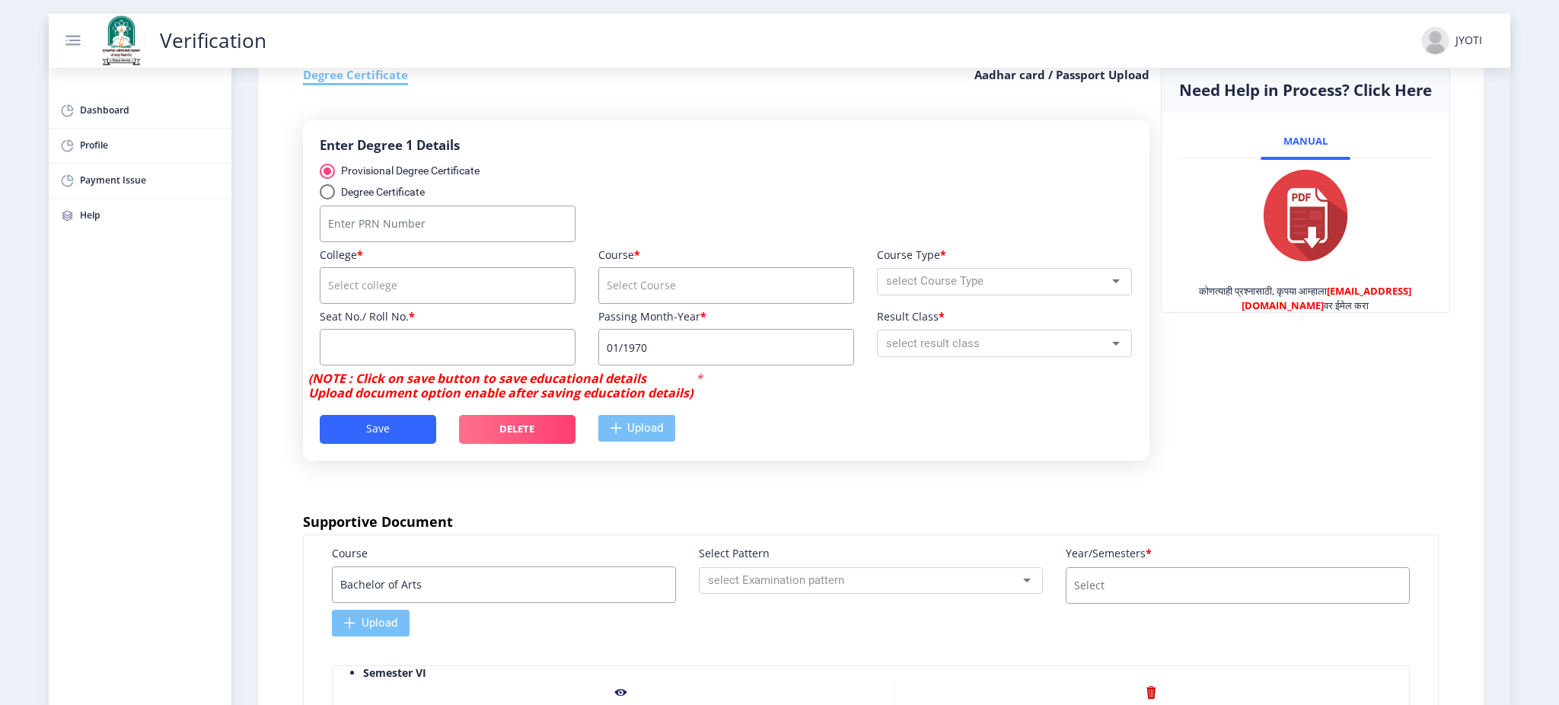
scroll to position [410, 0]
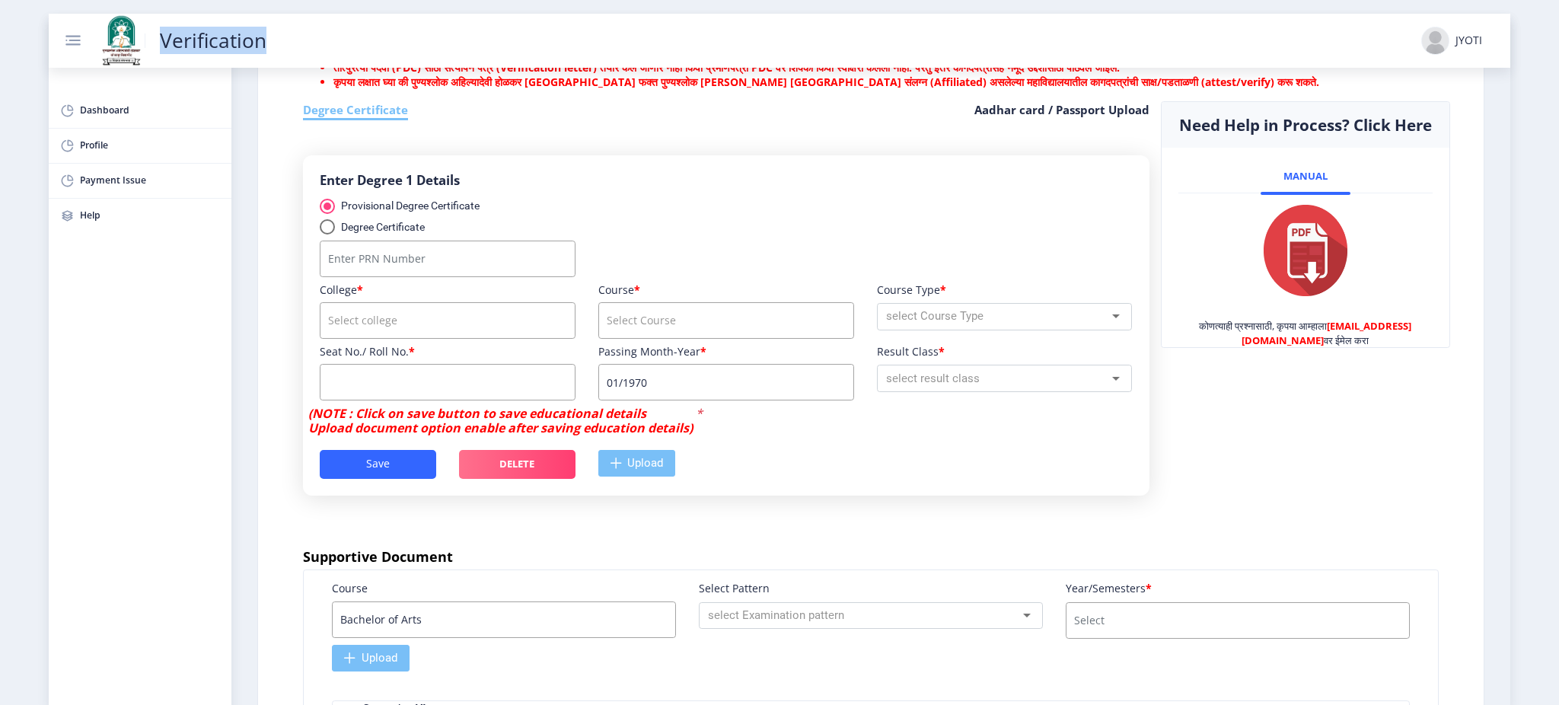
drag, startPoint x: 291, startPoint y: 47, endPoint x: 148, endPoint y: 38, distance: 142.7
click at [148, 38] on ngx-header "Verification JYOTI" at bounding box center [780, 40] width 1434 height 53
copy link "Verification"
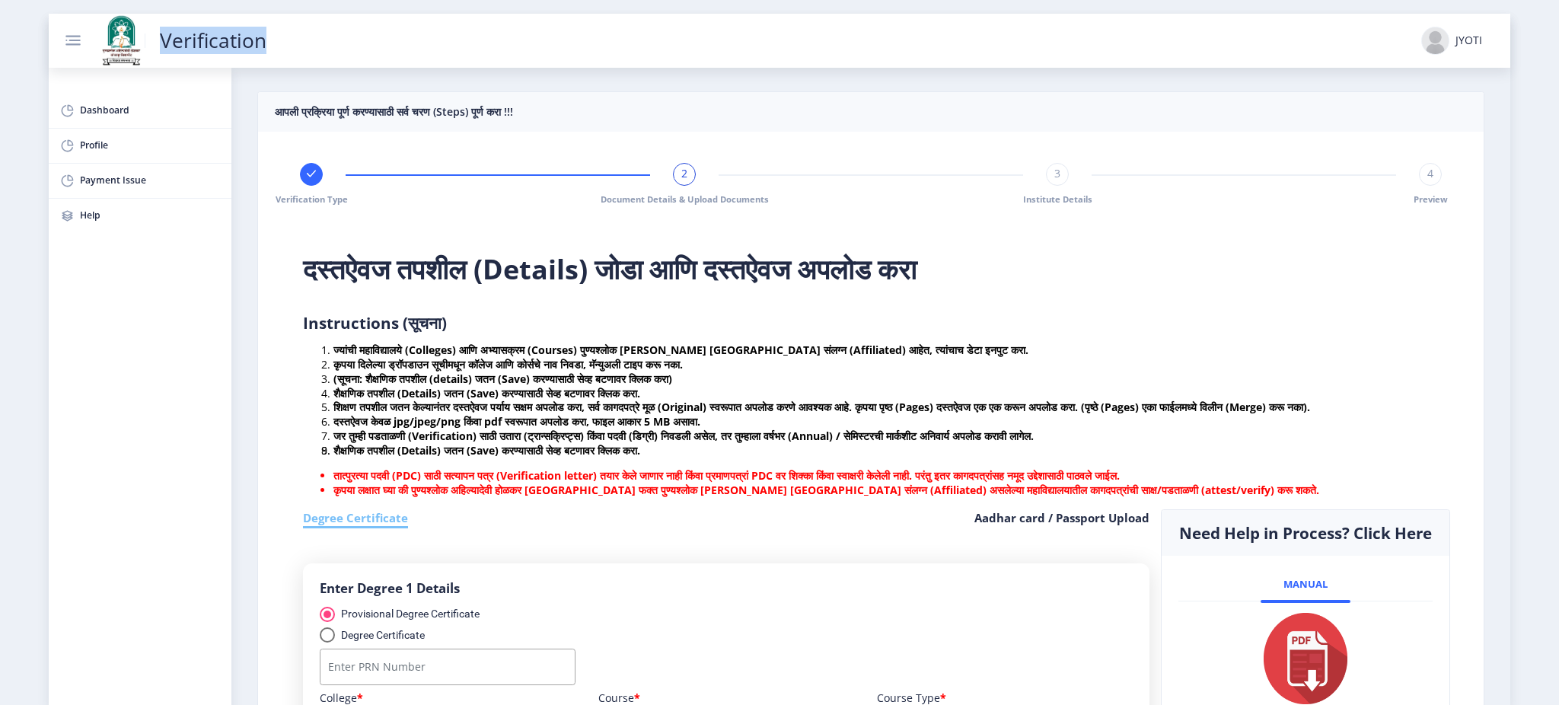
scroll to position [0, 0]
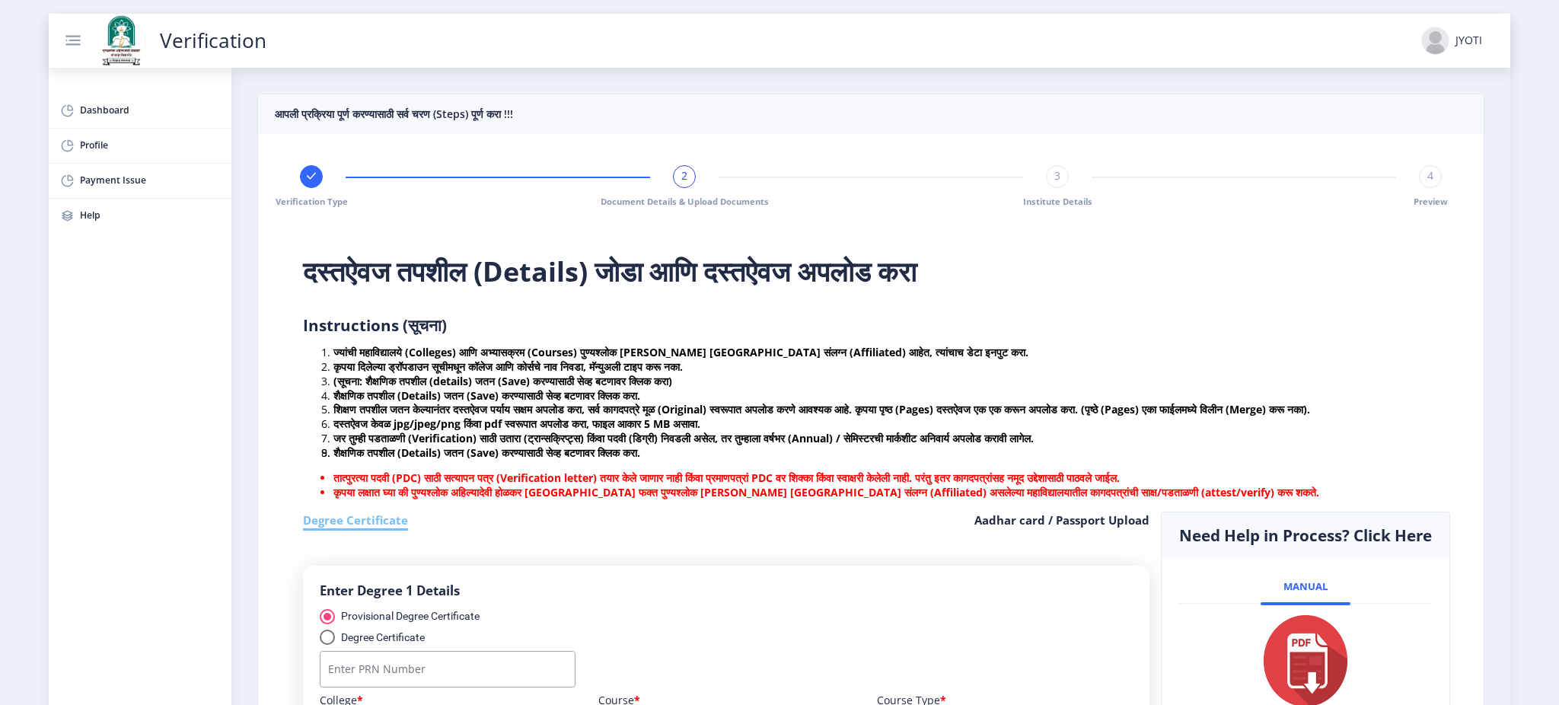
click at [305, 171] on icon at bounding box center [312, 176] width 14 height 14
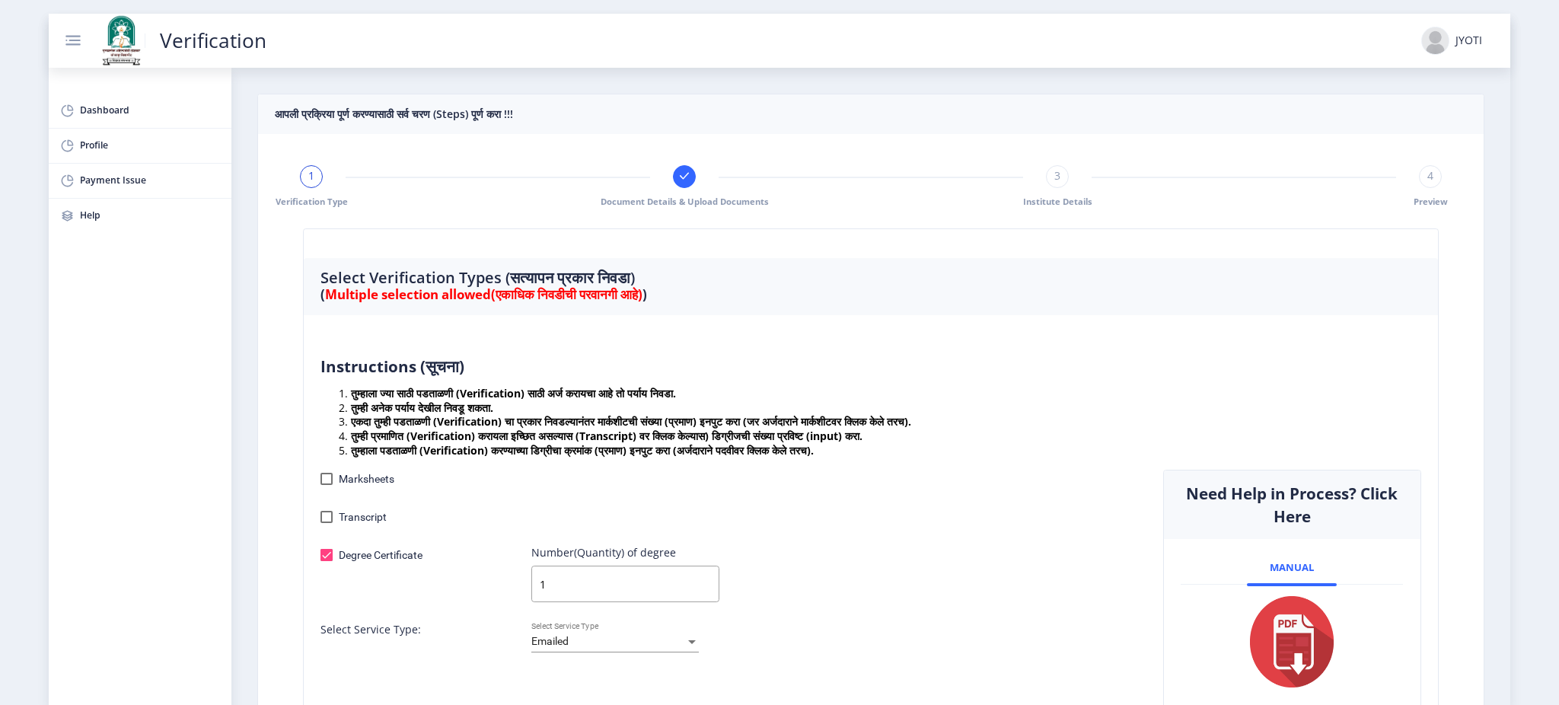
scroll to position [260, 0]
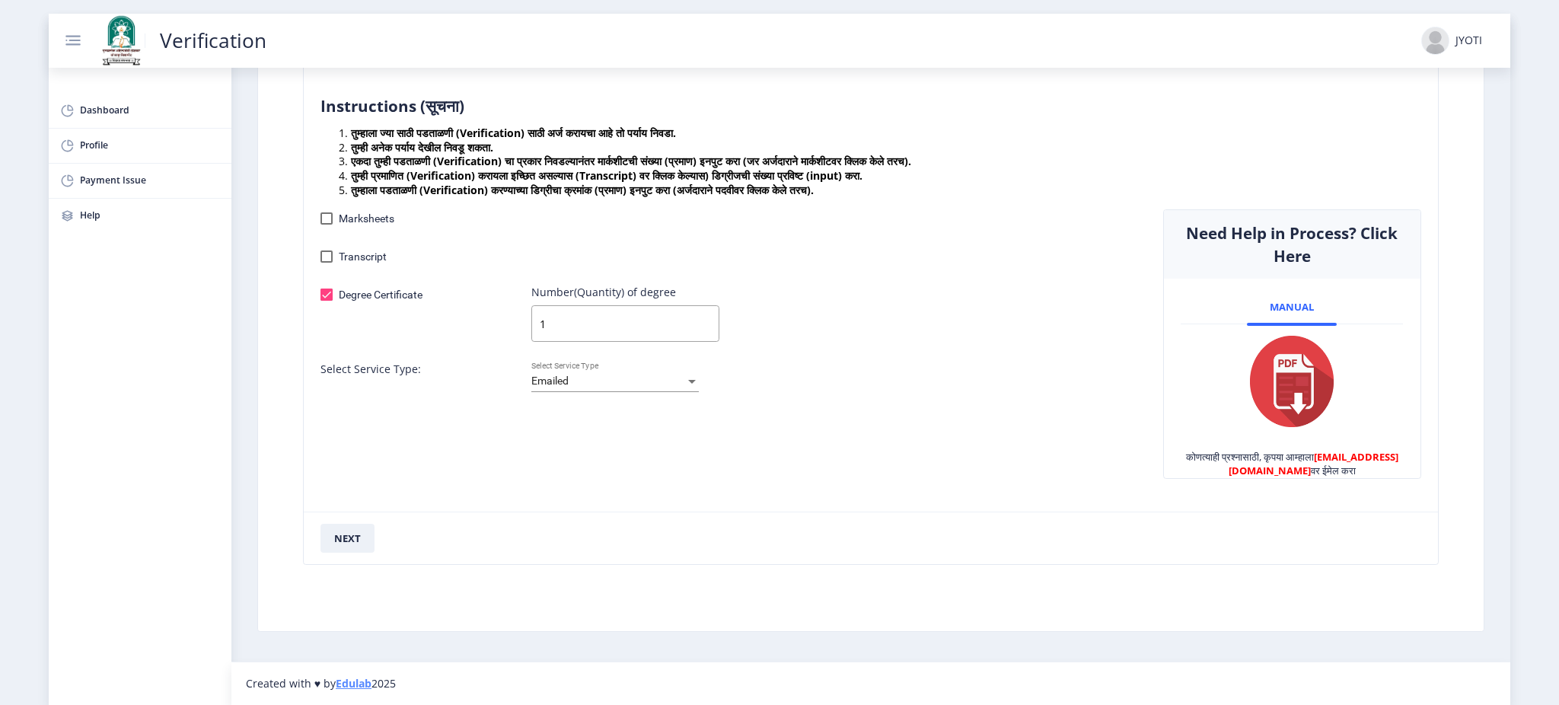
drag, startPoint x: 440, startPoint y: 298, endPoint x: 333, endPoint y: 301, distance: 107.4
click at [333, 301] on div "Degree Certificate" at bounding box center [414, 316] width 211 height 62
copy span "Degree Certificate"
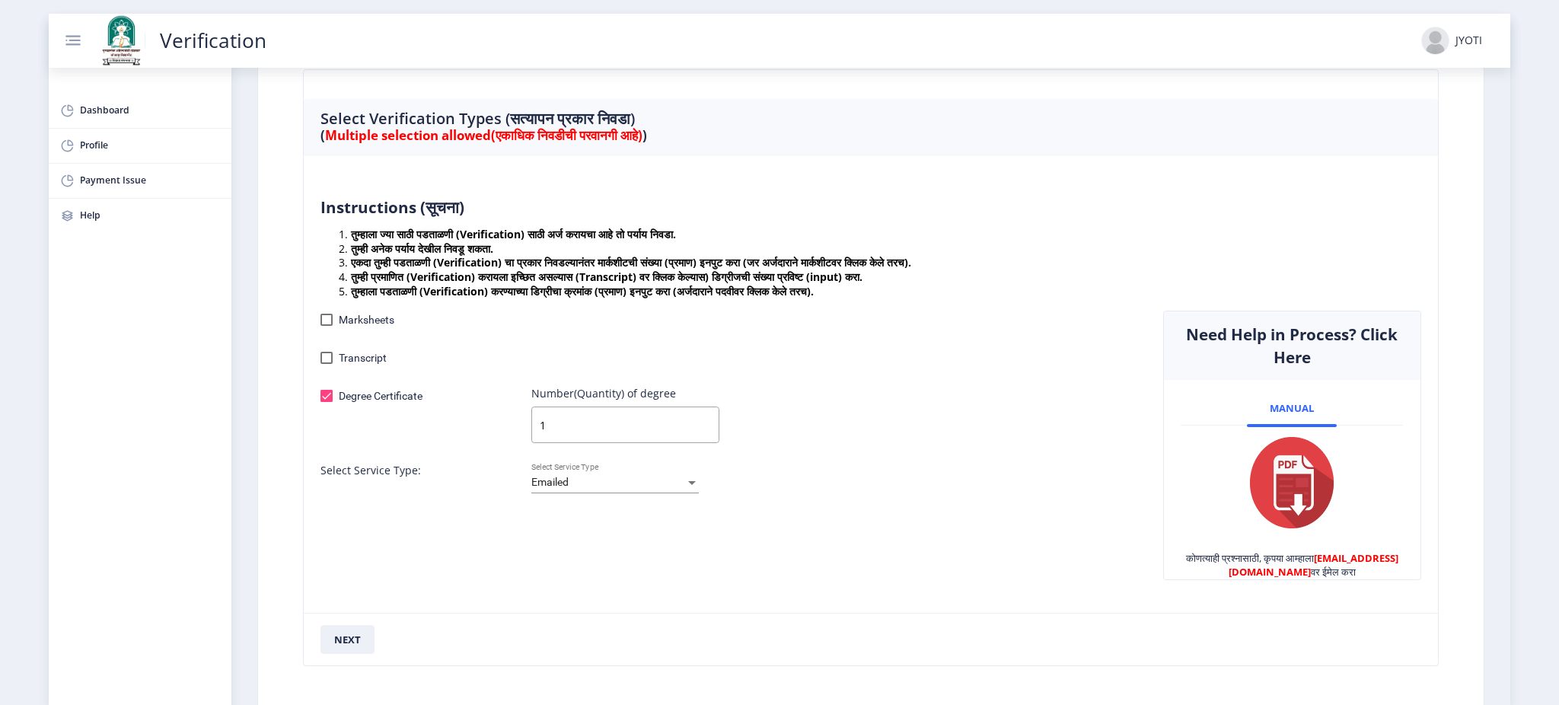
scroll to position [57, 0]
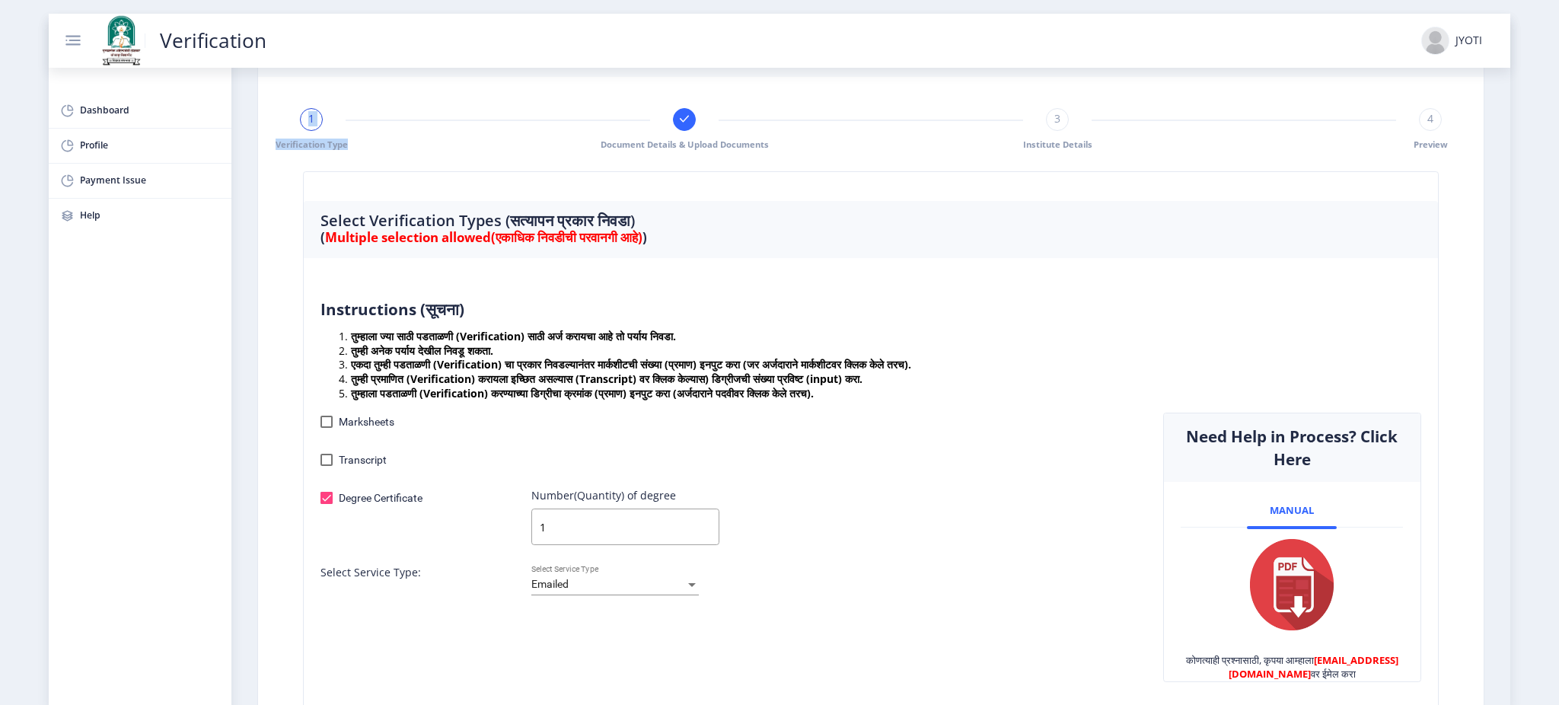
drag, startPoint x: 388, startPoint y: 147, endPoint x: 284, endPoint y: 113, distance: 109.8
click at [284, 113] on nb-card-body "1 Verification Type Document Details & Upload Documents 3 Institute Details 4 P…" at bounding box center [871, 456] width 1226 height 758
copy div "1 Verification Type"
click at [675, 120] on div at bounding box center [684, 119] width 23 height 23
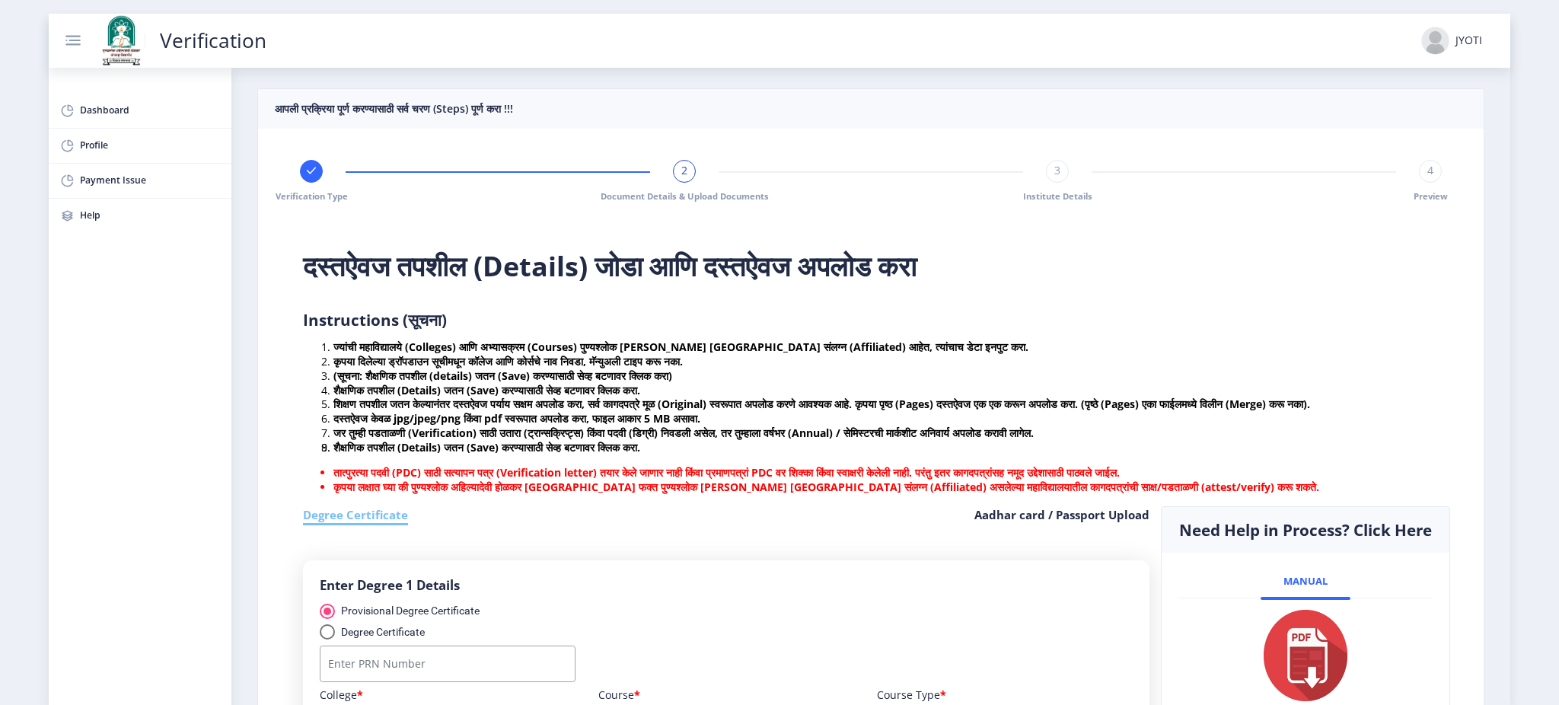
scroll to position [0, 0]
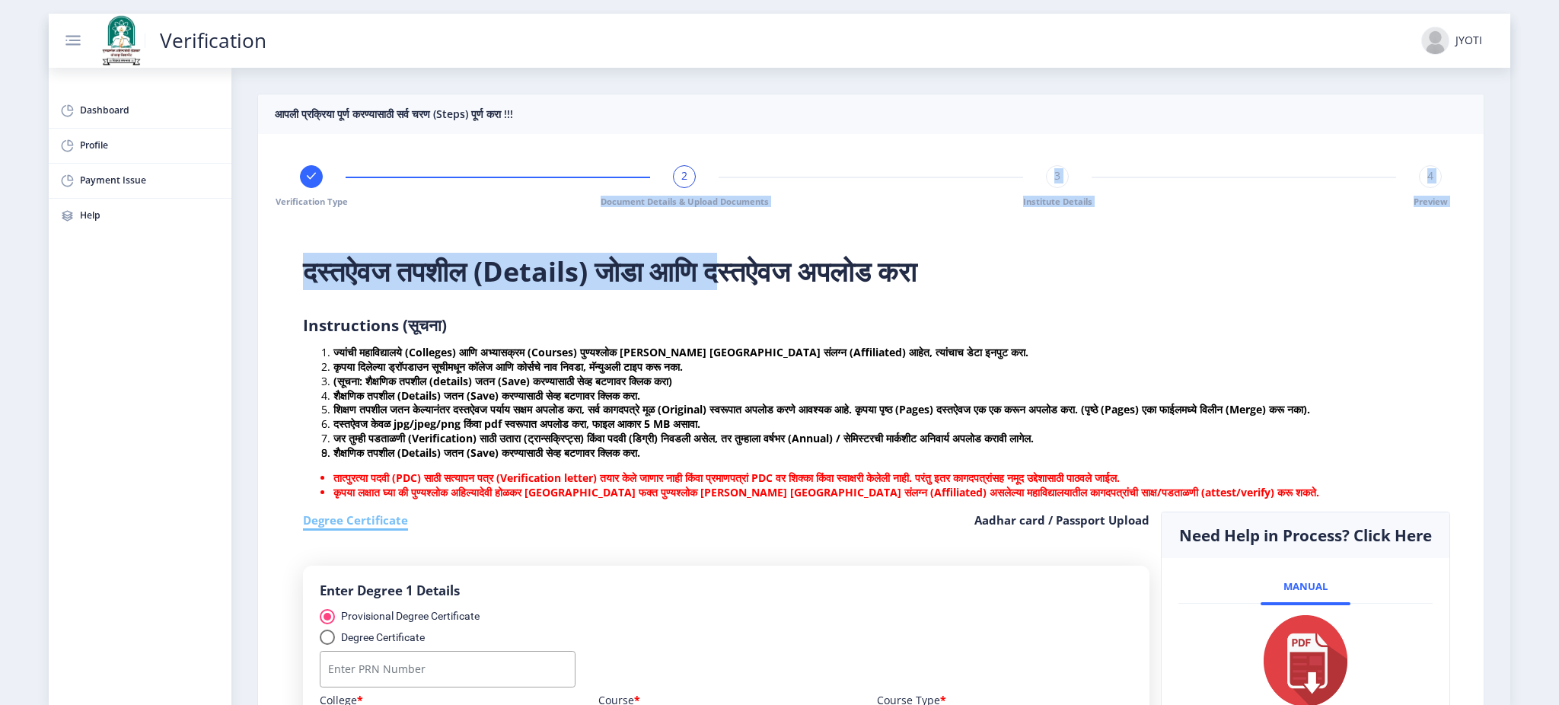
drag, startPoint x: 786, startPoint y: 209, endPoint x: 599, endPoint y: 202, distance: 186.6
click at [601, 202] on span "Document Details & Upload Documents" at bounding box center [685, 201] width 168 height 11
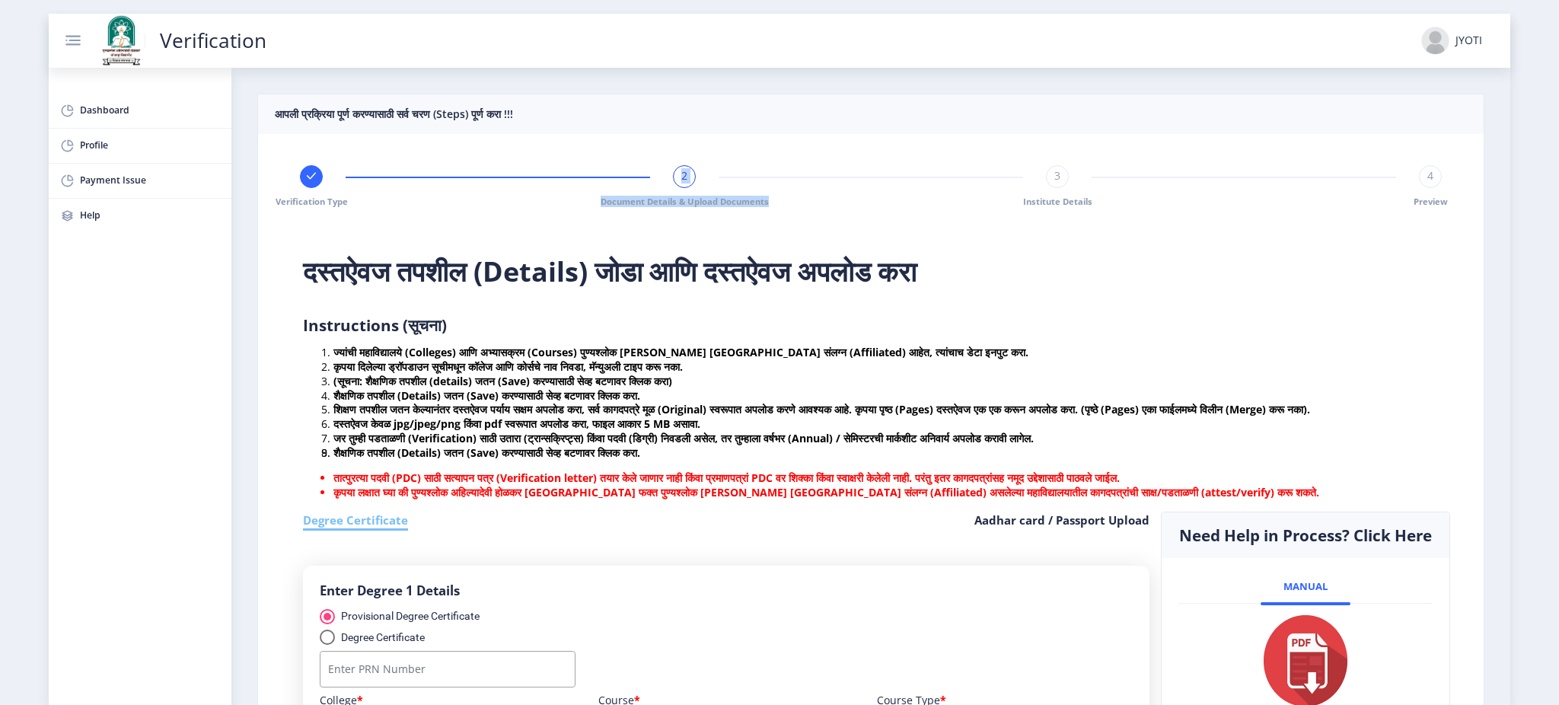
drag, startPoint x: 583, startPoint y: 201, endPoint x: 786, endPoint y: 201, distance: 203.3
click at [786, 201] on div "Verification Type 2 Document Details & Upload Documents 3 Institute Details 4 P…" at bounding box center [871, 186] width 1165 height 42
copy div "2 Document Details & Upload Documents"
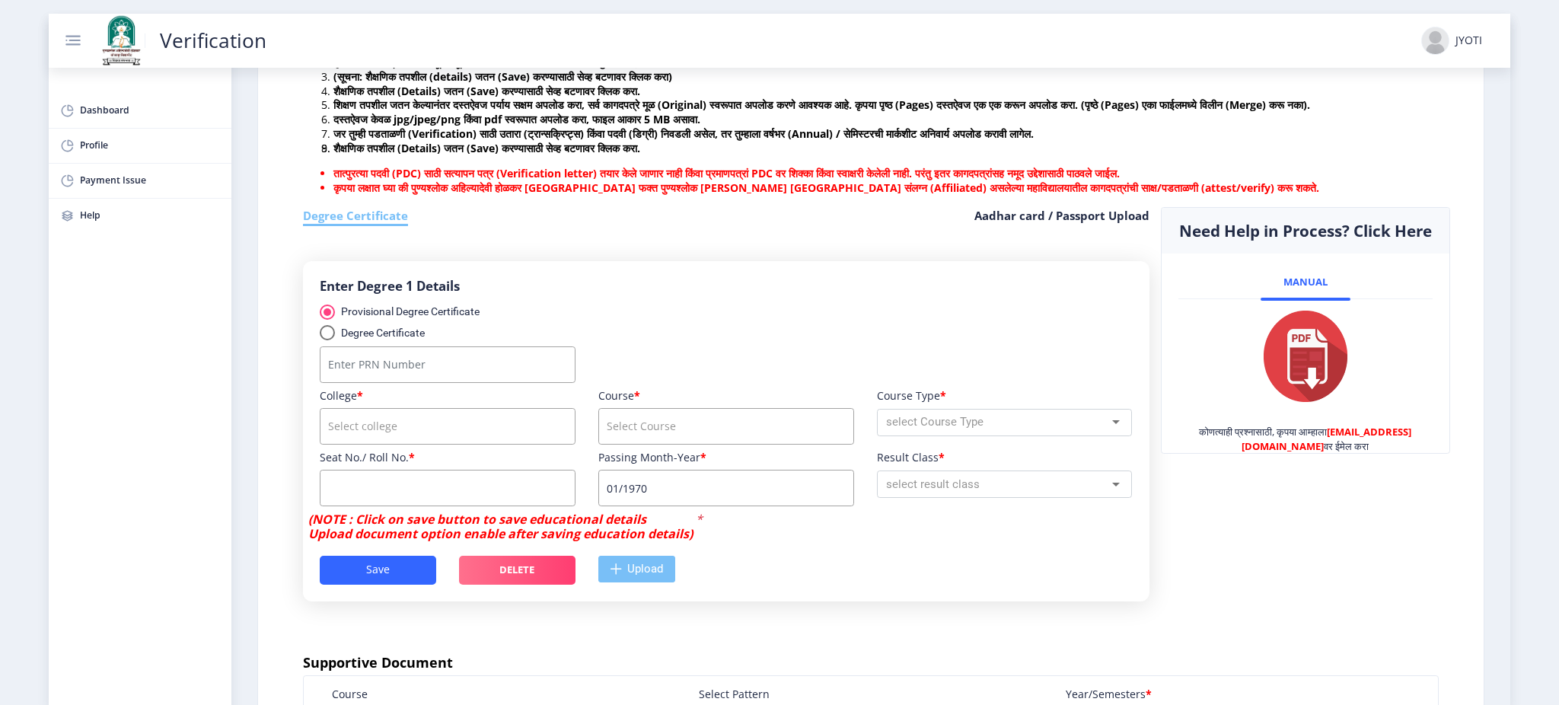
scroll to position [406, 0]
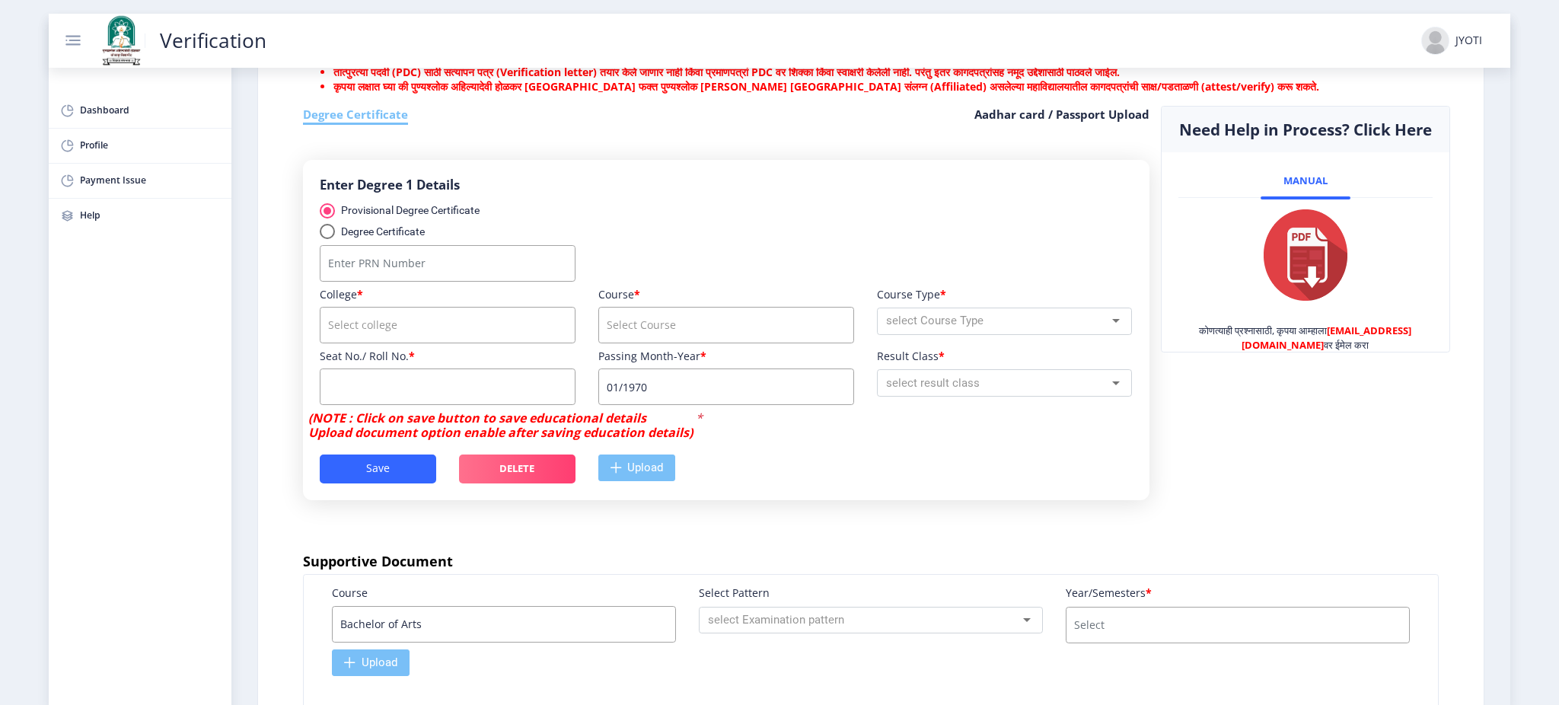
click at [477, 194] on h6 "Enter Degree 1 Details" at bounding box center [726, 186] width 812 height 18
drag, startPoint x: 492, startPoint y: 223, endPoint x: 349, endPoint y: 224, distance: 142.4
click at [349, 224] on mat-radio-group "Provisional Degree Certificate Degree Certificate" at bounding box center [409, 223] width 178 height 36
drag, startPoint x: 306, startPoint y: 196, endPoint x: 407, endPoint y: 203, distance: 101.4
click at [407, 203] on div "Enter Degree 1 Details Provisional Degree Certificate Degree Certificate Colleg…" at bounding box center [726, 330] width 847 height 340
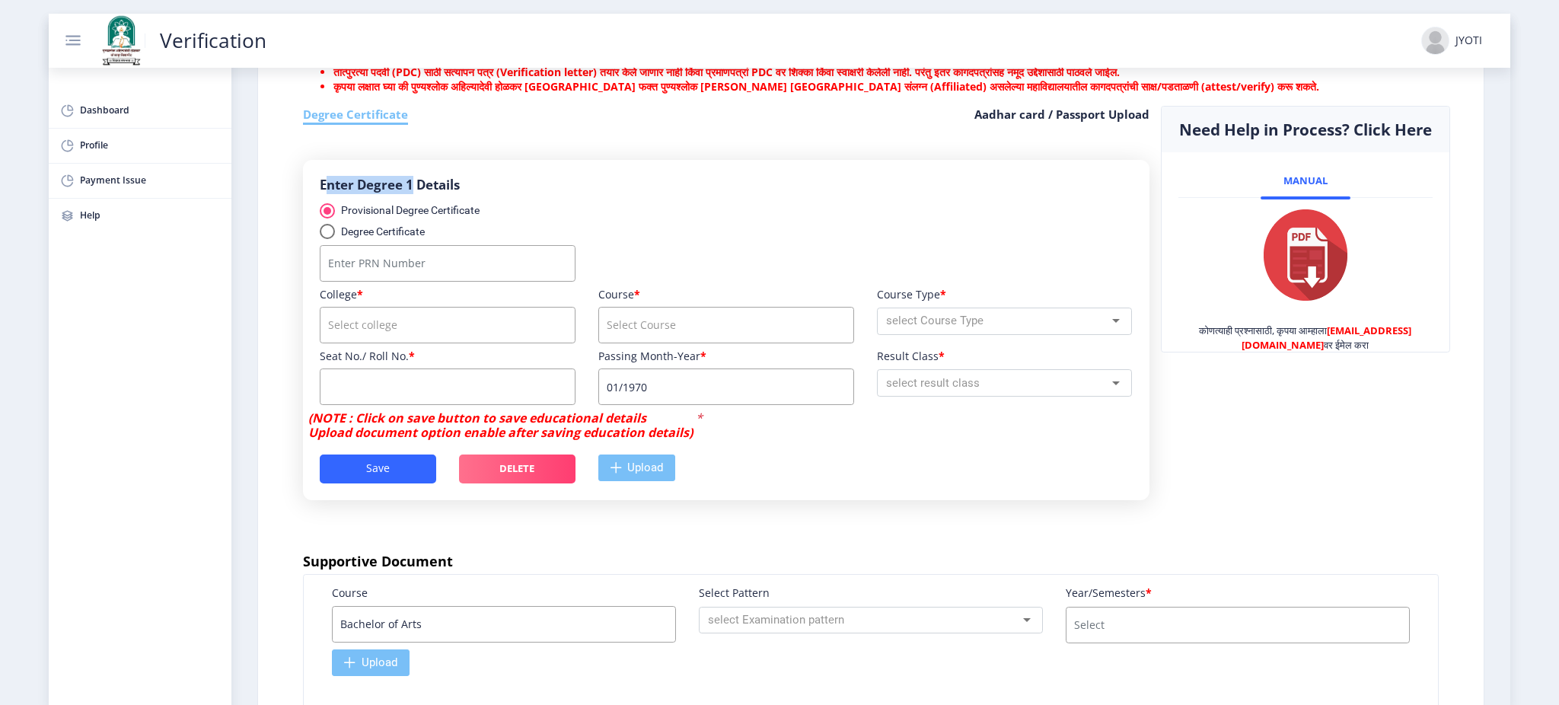
copy h6 "Enter Degree"
drag, startPoint x: 493, startPoint y: 221, endPoint x: 343, endPoint y: 225, distance: 150.0
click at [343, 225] on mat-radio-group "Provisional Degree Certificate Degree Certificate" at bounding box center [409, 223] width 178 height 36
copy mat-radio-group "Provisional Degree Certificate"
drag, startPoint x: 439, startPoint y: 244, endPoint x: 343, endPoint y: 243, distance: 95.9
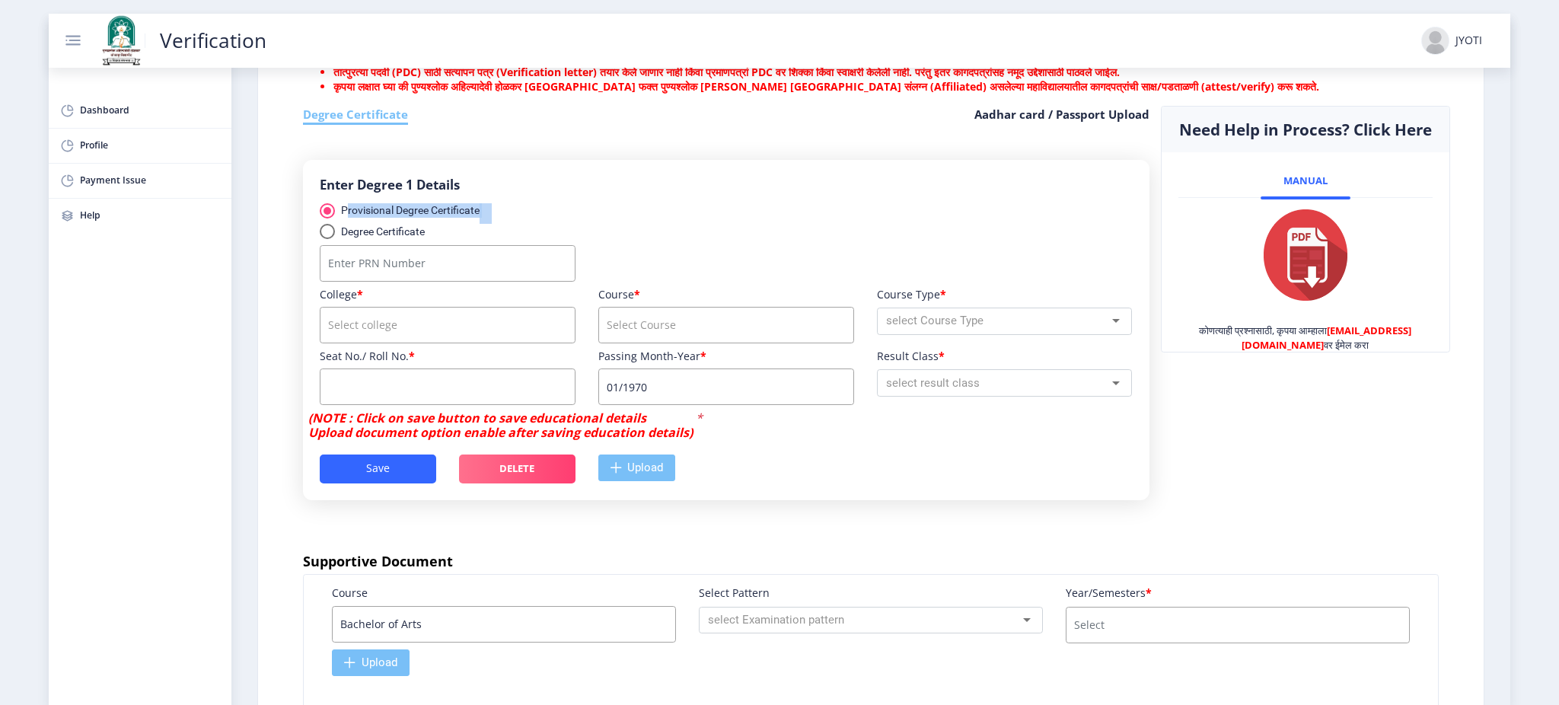
click at [343, 243] on div "Provisional Degree Certificate Degree Certificate" at bounding box center [447, 224] width 279 height 42
copy div "Degree Certificate"
click at [497, 231] on mat-radio-group "Provisional Degree Certificate Degree Certificate" at bounding box center [409, 223] width 178 height 36
drag, startPoint x: 497, startPoint y: 223, endPoint x: 344, endPoint y: 224, distance: 153.0
click at [344, 224] on mat-radio-group "Provisional Degree Certificate Degree Certificate" at bounding box center [409, 223] width 178 height 36
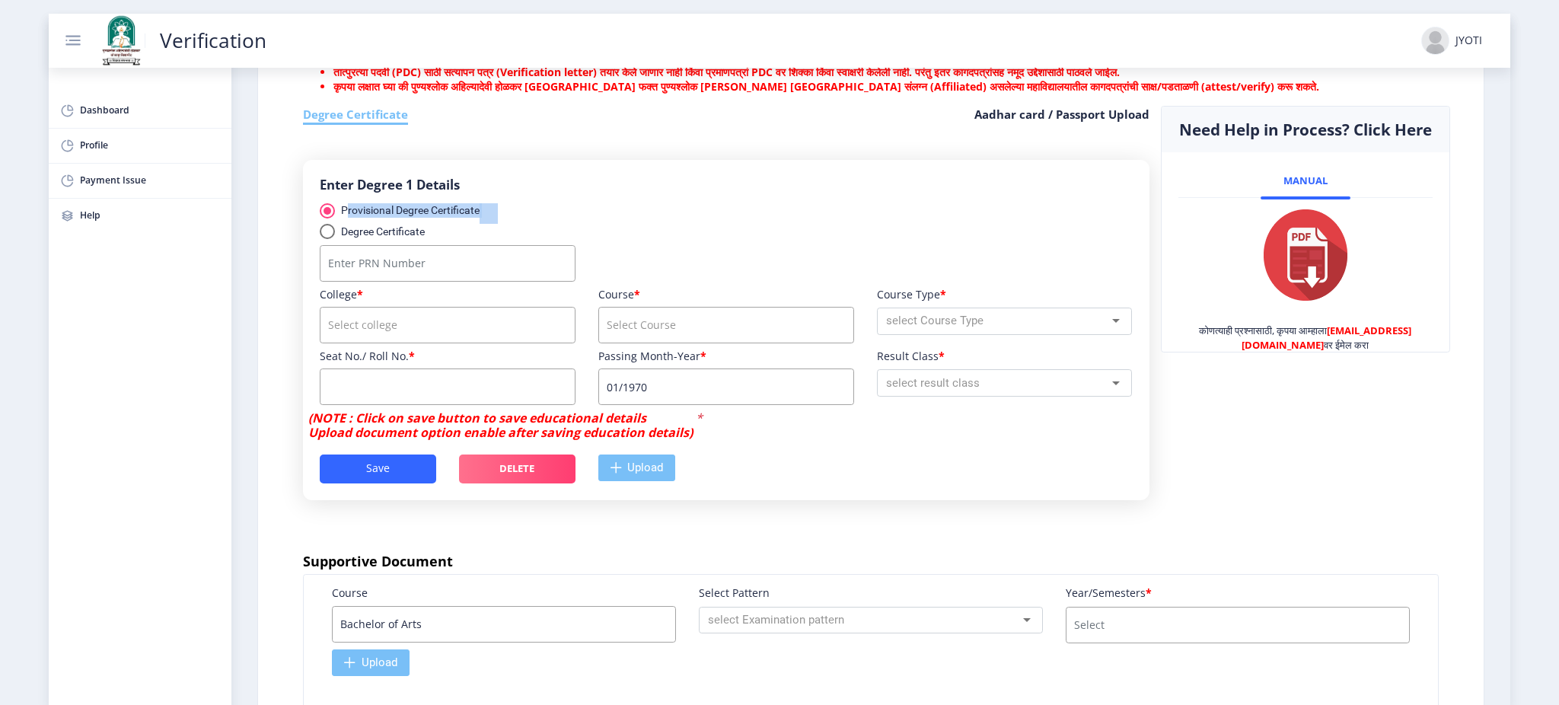
copy mat-radio-group "Provisional Degree Certificate"
drag, startPoint x: 329, startPoint y: 279, endPoint x: 440, endPoint y: 283, distance: 111.2
click at [440, 282] on input "Number" at bounding box center [448, 263] width 256 height 37
drag, startPoint x: 439, startPoint y: 280, endPoint x: 315, endPoint y: 264, distance: 125.1
click at [315, 264] on div at bounding box center [447, 266] width 279 height 43
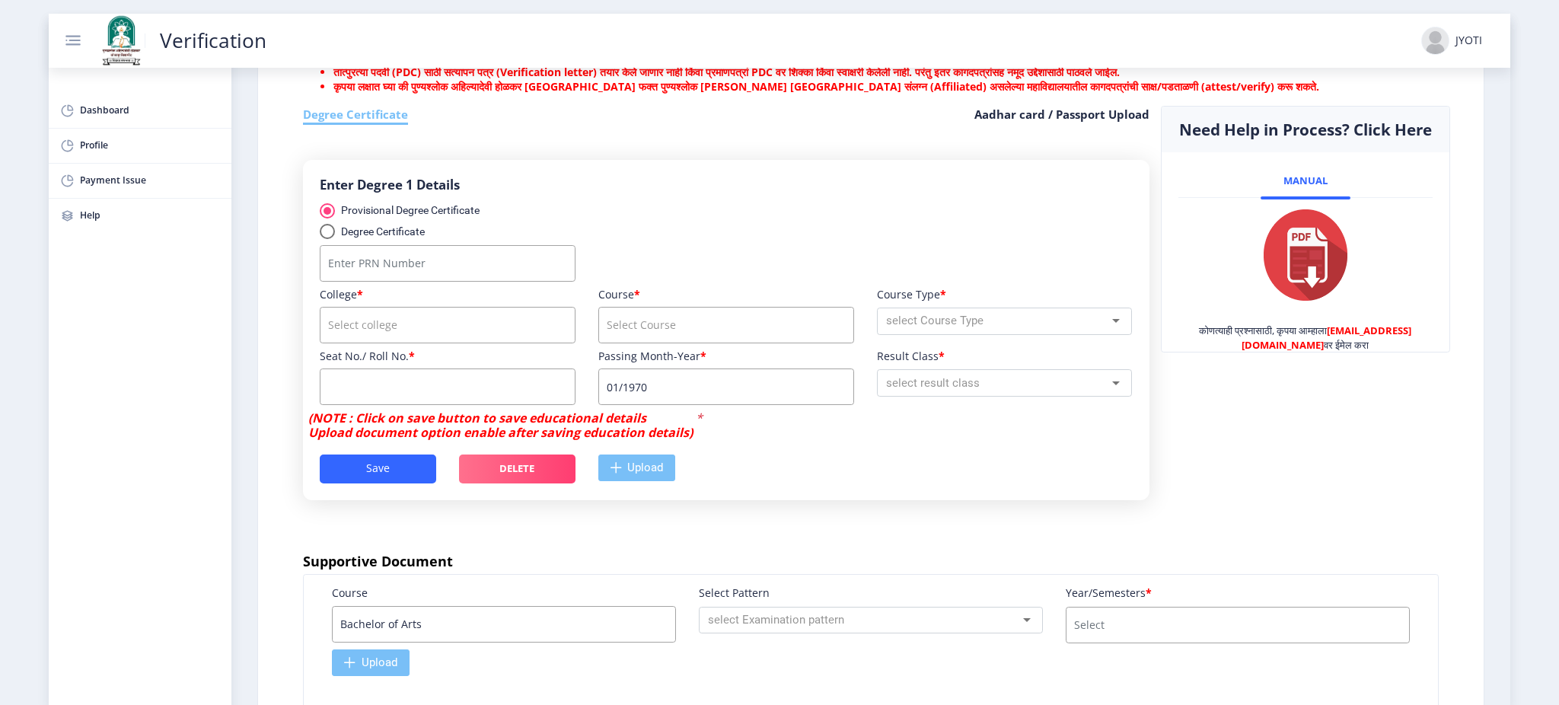
click at [352, 273] on input "Number" at bounding box center [448, 263] width 256 height 37
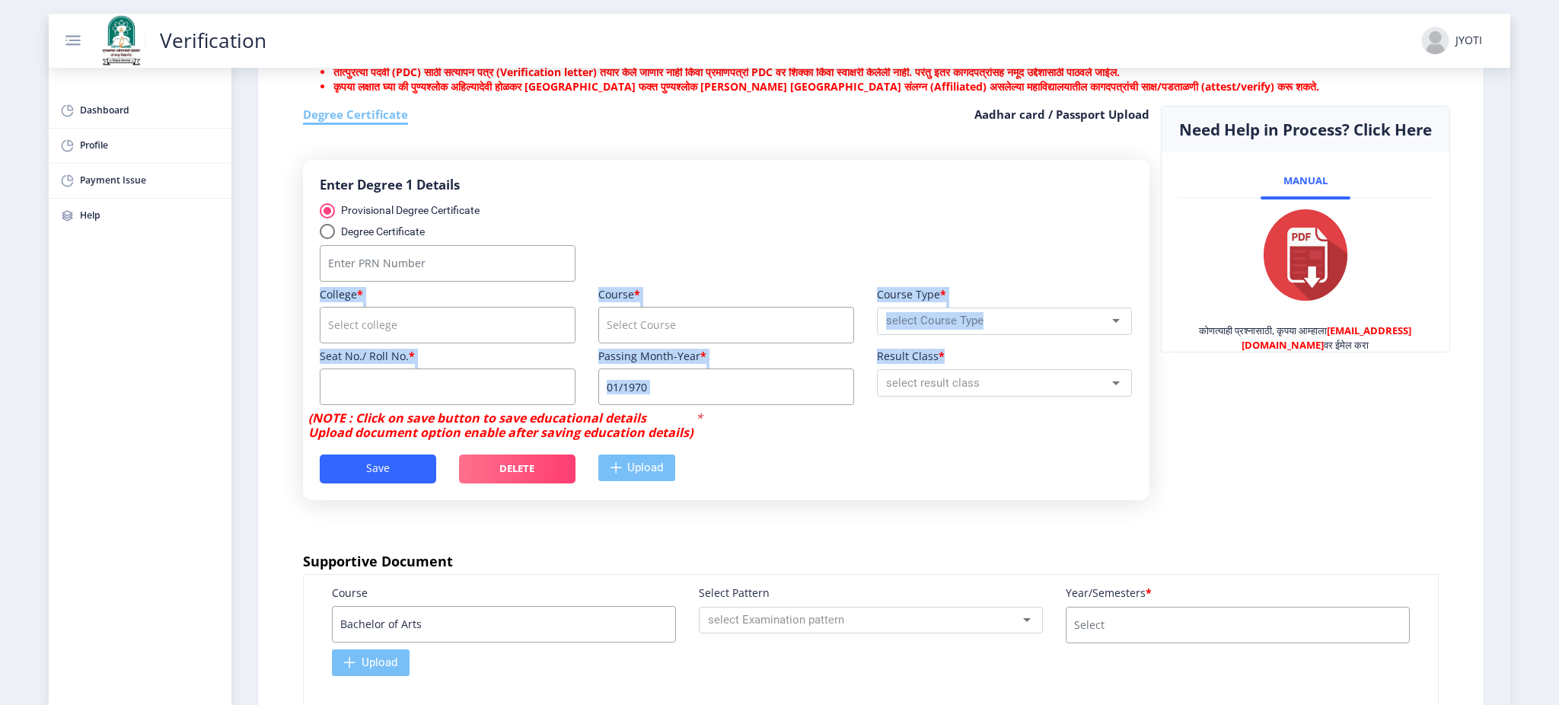
drag, startPoint x: 315, startPoint y: 308, endPoint x: 939, endPoint y: 372, distance: 627.6
click at [939, 372] on div "College * Course * Course Type * select Course Type Seat No./ Roll No. * Passin…" at bounding box center [725, 350] width 835 height 124
copy div "College * Course * Course Type * select Course Type Seat No./ Roll No. * Passin…"
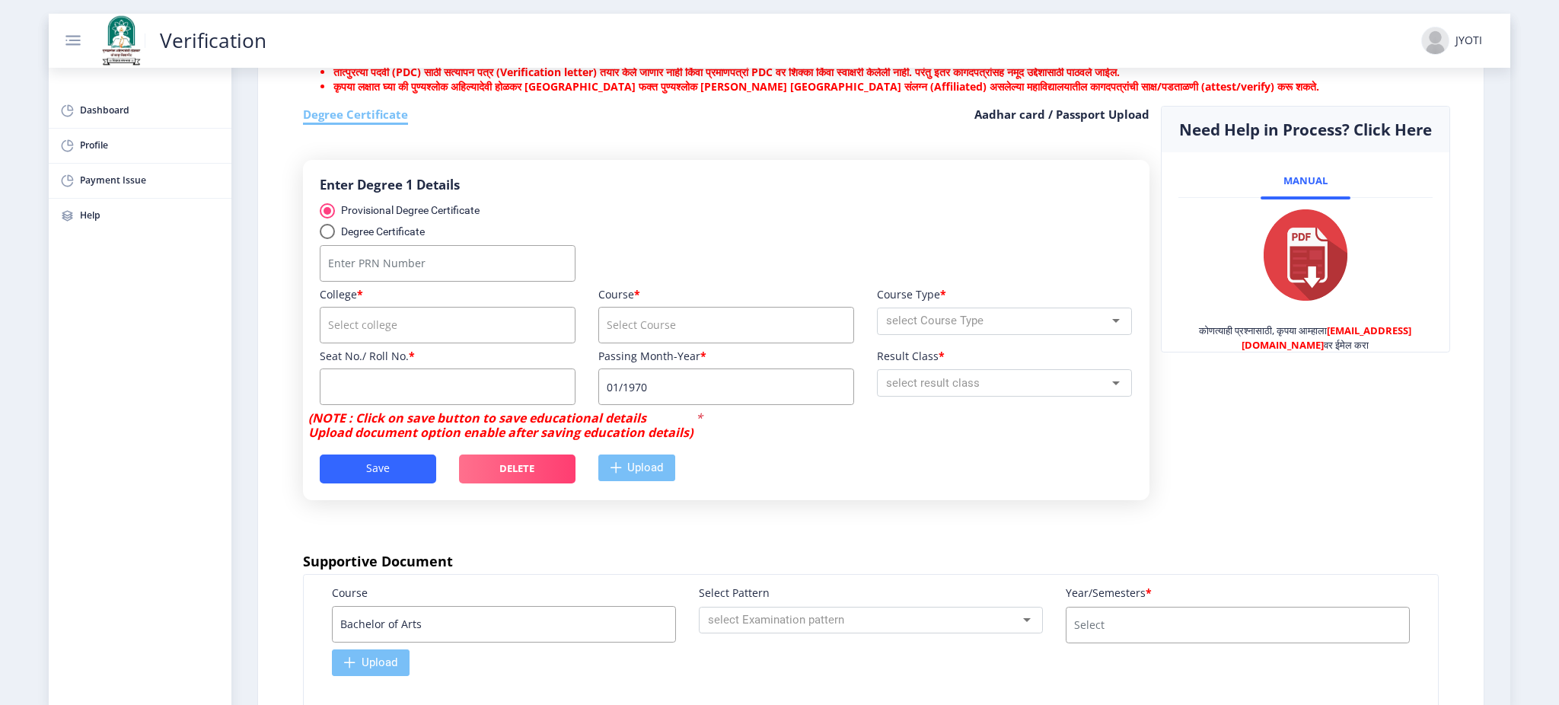
click at [707, 279] on div at bounding box center [725, 266] width 835 height 43
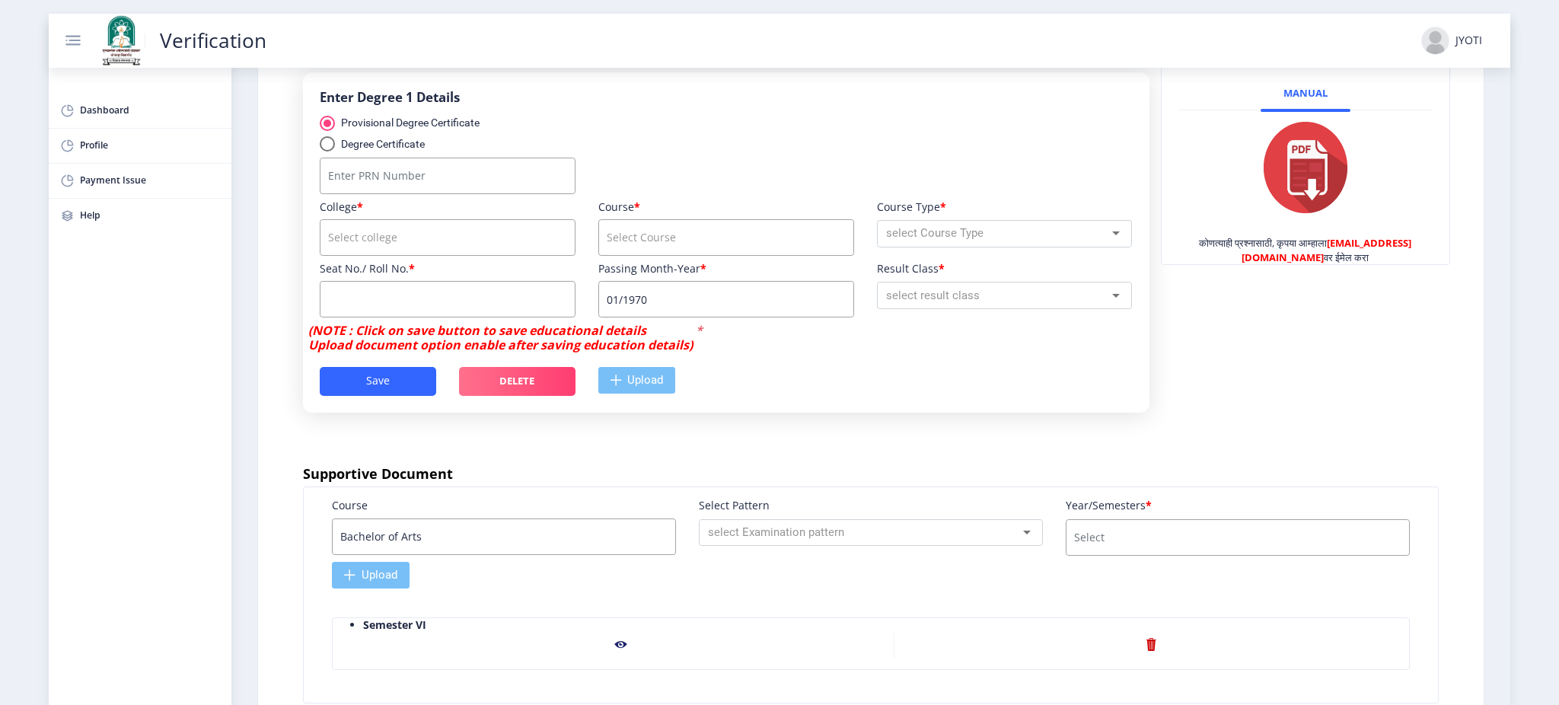
scroll to position [609, 0]
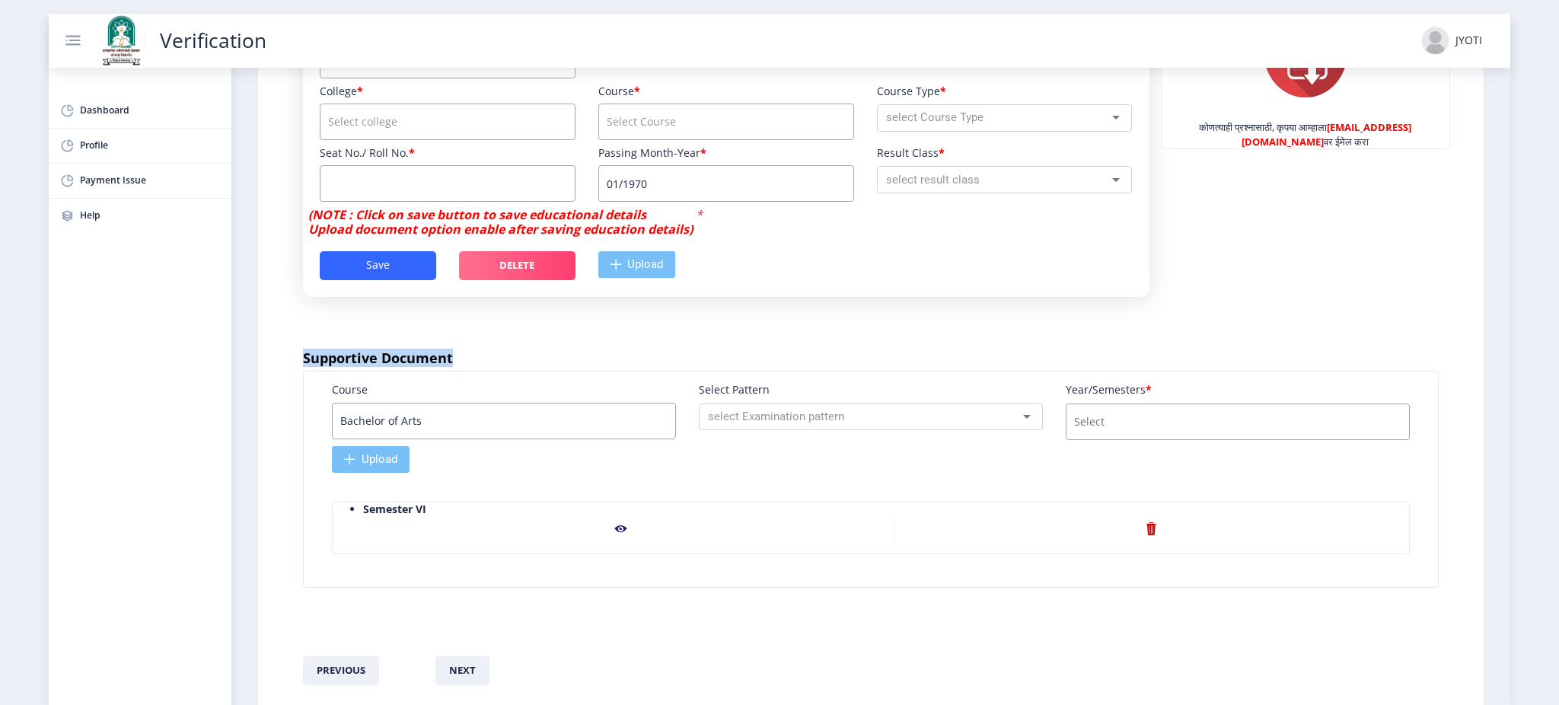
drag, startPoint x: 298, startPoint y: 375, endPoint x: 468, endPoint y: 374, distance: 169.8
click at [468, 374] on div "दस्तऐवज तपशील (Details) जोडा आणि दस्तऐवज अपलोड करा Instructions (सूचना) ज्यांची…" at bounding box center [871, 153] width 1165 height 1094
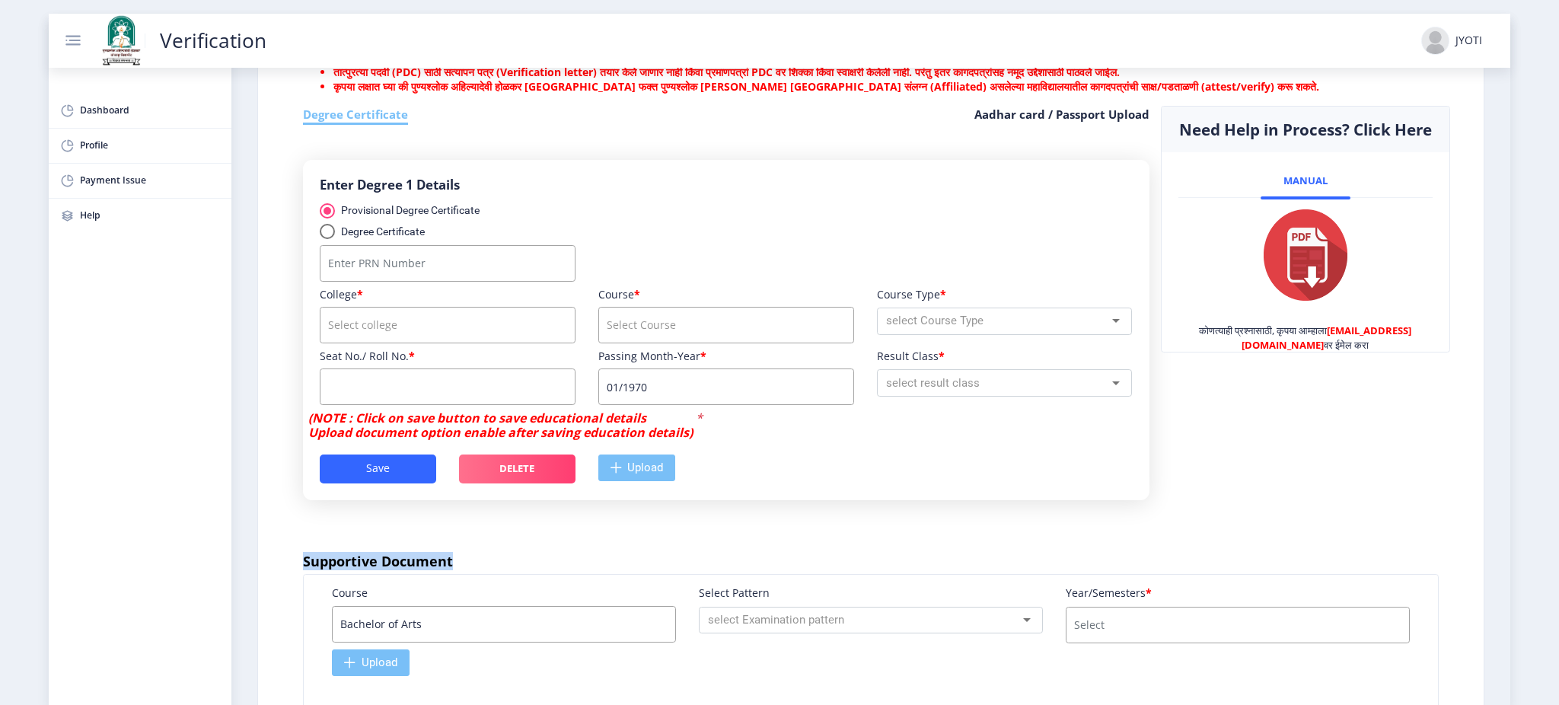
scroll to position [507, 0]
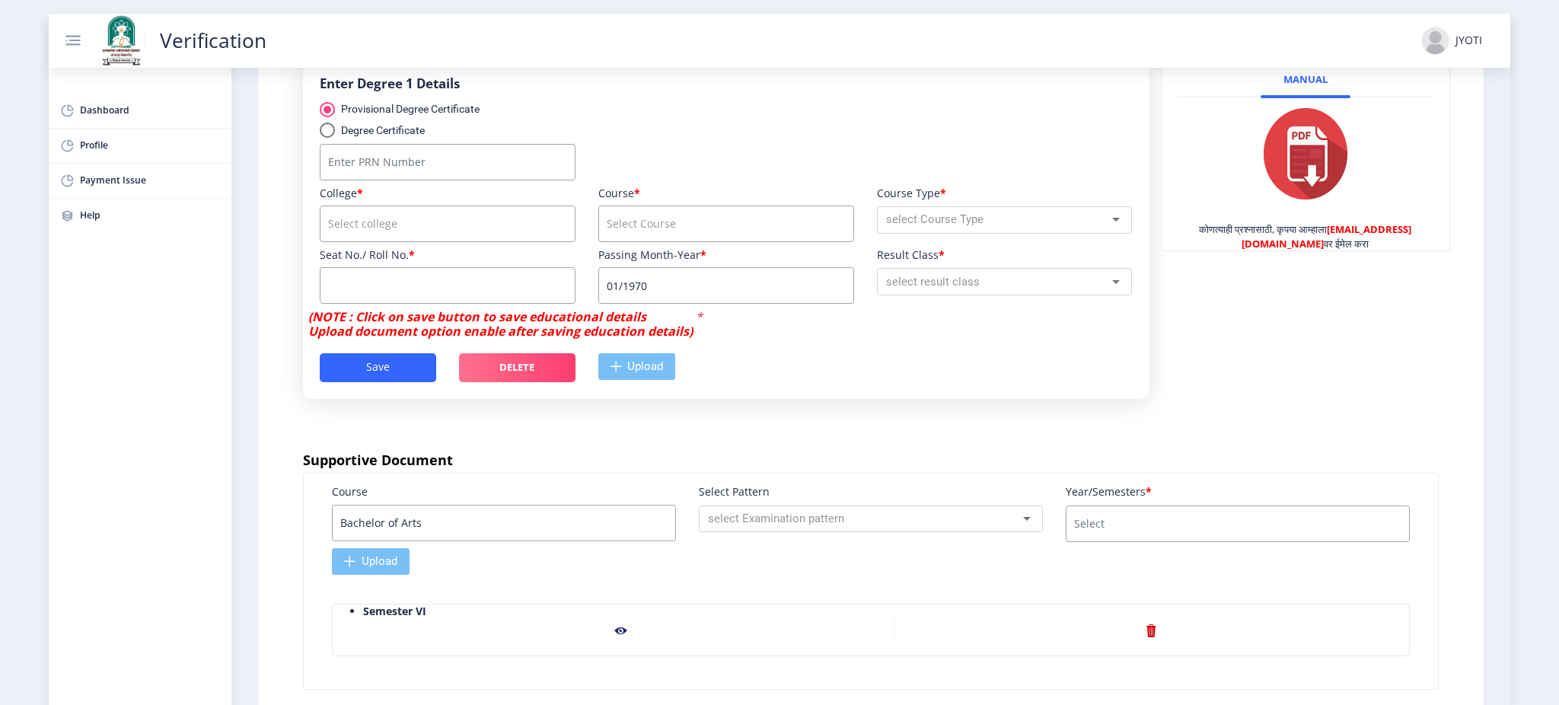
click at [487, 453] on div "Degree Certificate Aadhar card / Passport Upload Enter Degree 1 Details Provisi…" at bounding box center [726, 229] width 869 height 448
drag, startPoint x: 297, startPoint y: 477, endPoint x: 496, endPoint y: 477, distance: 199.5
click at [496, 477] on div "दस्तऐवज तपशील (Details) जोडा आणि दस्तऐवज अपलोड करा Instructions (सूचना) ज्यांची…" at bounding box center [871, 255] width 1165 height 1094
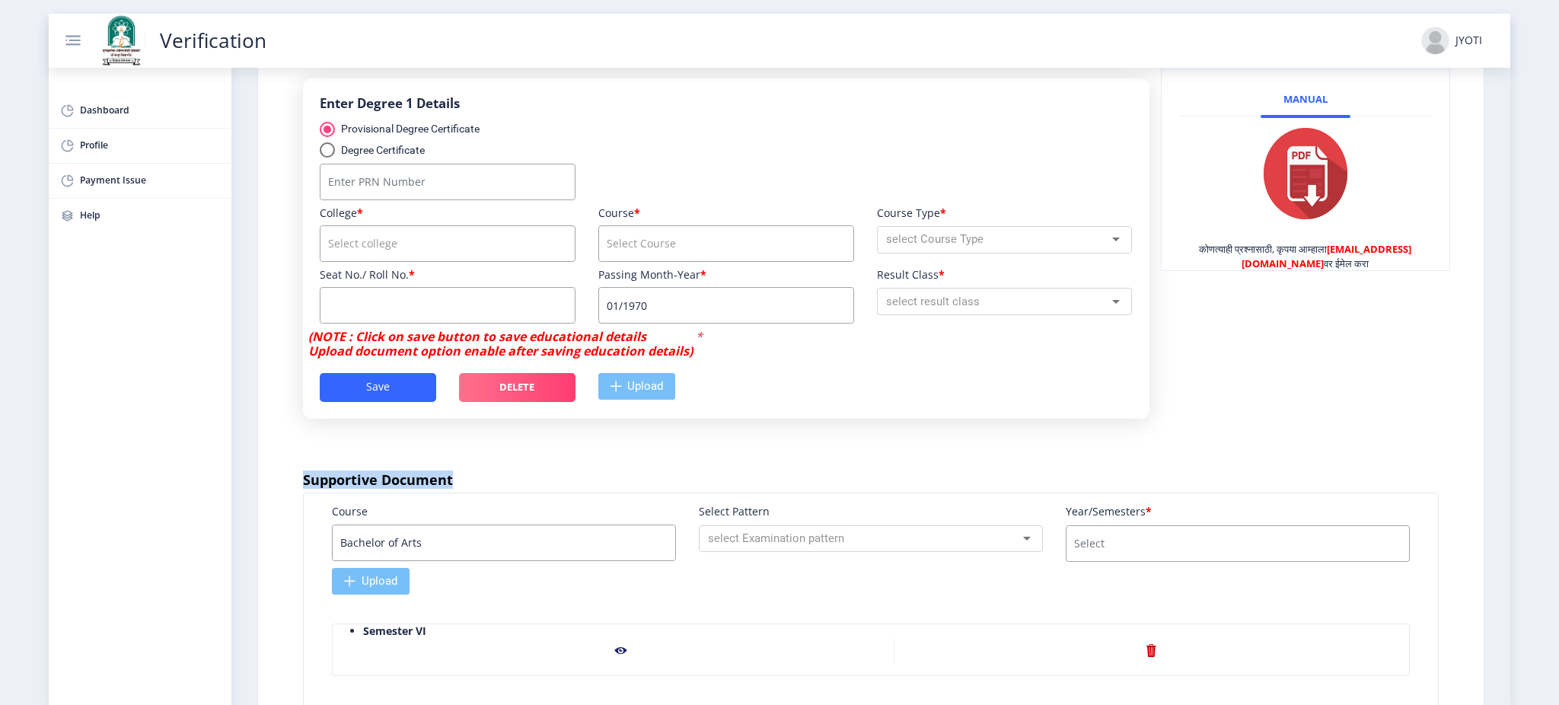
scroll to position [609, 0]
